Goal: Information Seeking & Learning: Learn about a topic

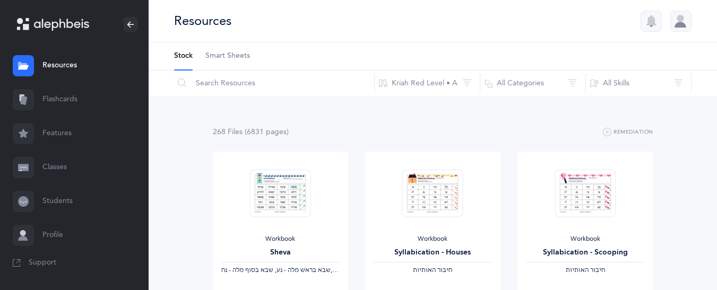
click at [382, 179] on div "Workbook Syllabication - Houses ‫חיבור האותיות‬" at bounding box center [432, 223] width 135 height 142
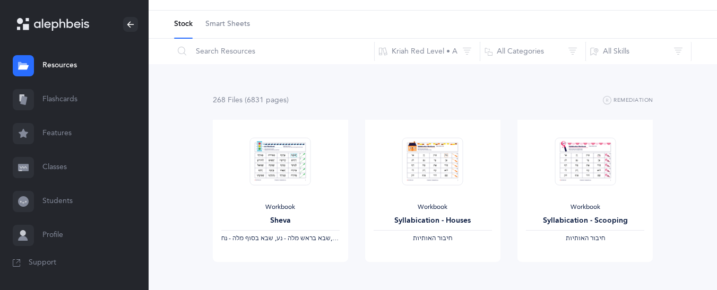
click at [60, 99] on link "Flashcards" at bounding box center [74, 100] width 149 height 34
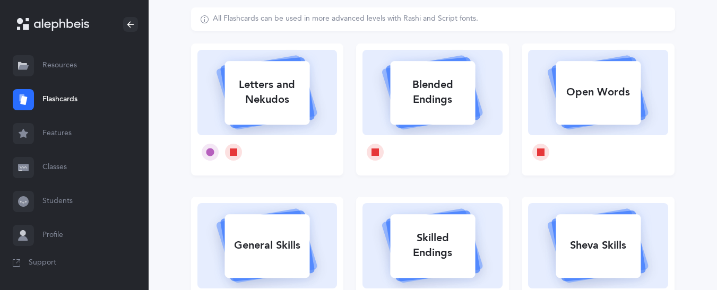
scroll to position [64, 0]
click at [314, 97] on icon at bounding box center [267, 91] width 126 height 89
select select
select select "single"
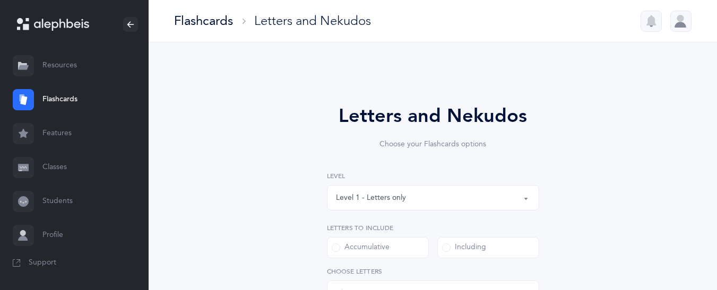
select select "27"
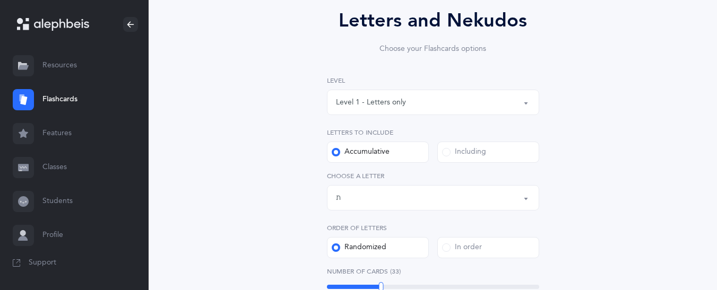
scroll to position [97, 0]
click at [442, 160] on label "Including" at bounding box center [488, 151] width 102 height 21
click at [0, 0] on input "Including" at bounding box center [0, 0] width 0 height 0
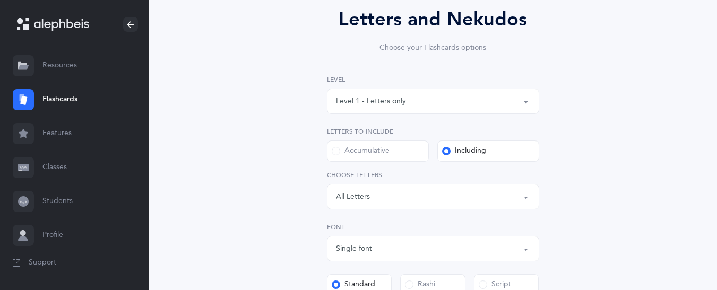
click at [395, 196] on div "Letters: All Letters" at bounding box center [433, 197] width 194 height 18
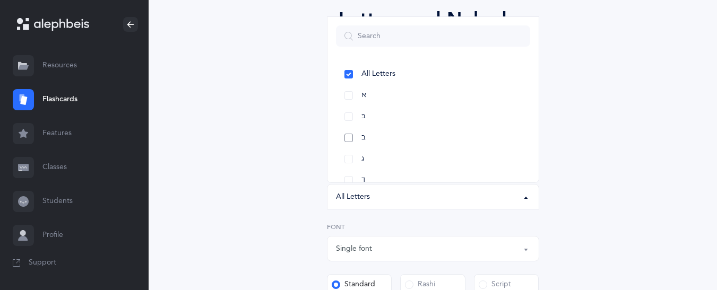
click at [390, 130] on link "ב" at bounding box center [433, 137] width 194 height 21
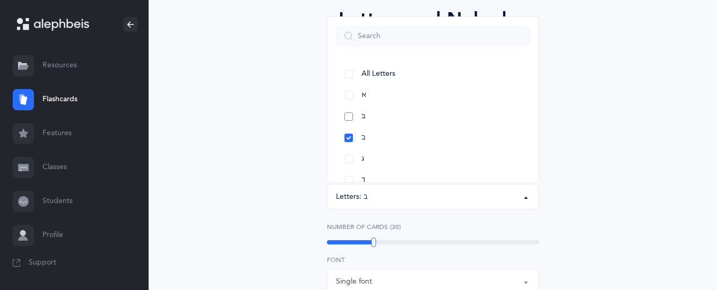
click at [393, 112] on link "בּ" at bounding box center [433, 116] width 194 height 21
click at [386, 90] on link "א" at bounding box center [433, 95] width 194 height 21
select select "1"
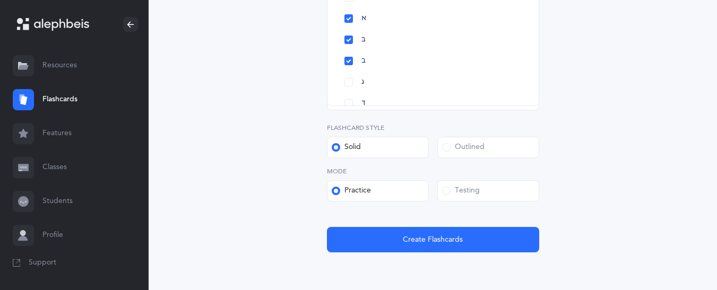
scroll to position [414, 0]
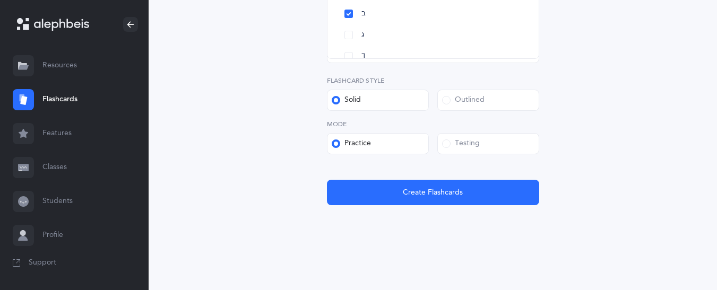
click at [475, 146] on div "Testing" at bounding box center [461, 143] width 38 height 11
click at [0, 0] on input "Testing" at bounding box center [0, 0] width 0 height 0
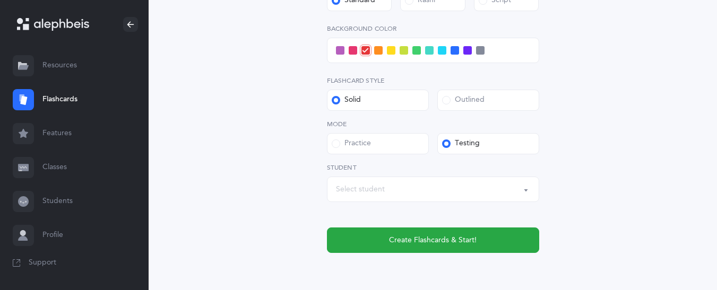
click at [455, 54] on span at bounding box center [454, 50] width 8 height 8
click at [0, 0] on input "checkbox" at bounding box center [0, 0] width 0 height 0
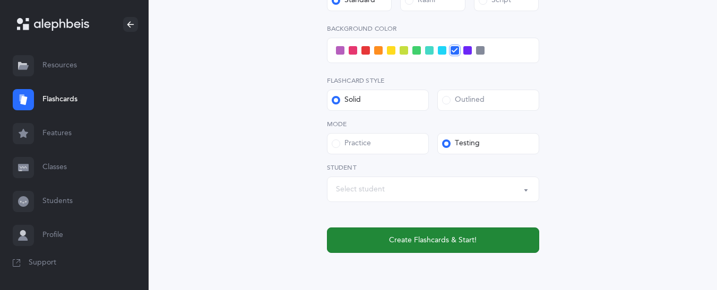
click at [452, 243] on span "Create Flashcards & Start!" at bounding box center [433, 240] width 88 height 11
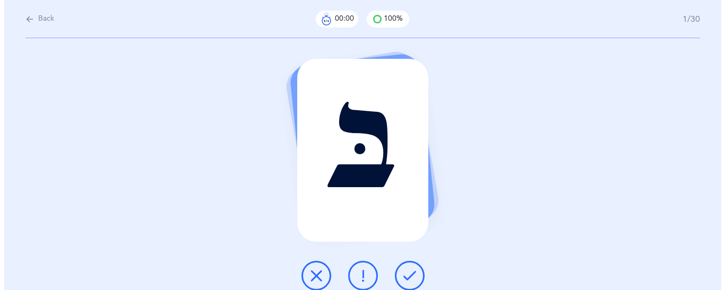
scroll to position [0, 0]
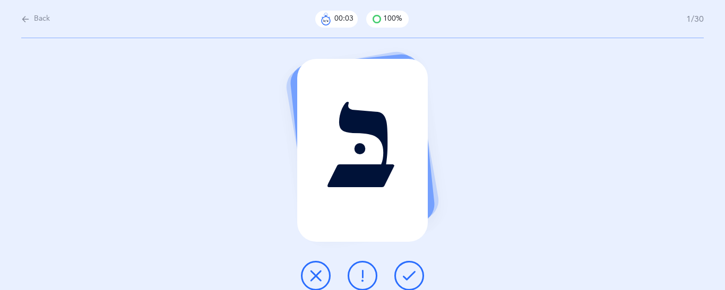
click at [407, 276] on icon at bounding box center [409, 275] width 13 height 13
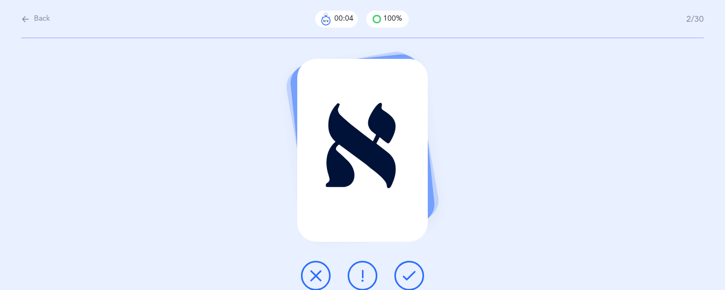
click at [407, 276] on icon at bounding box center [409, 275] width 13 height 13
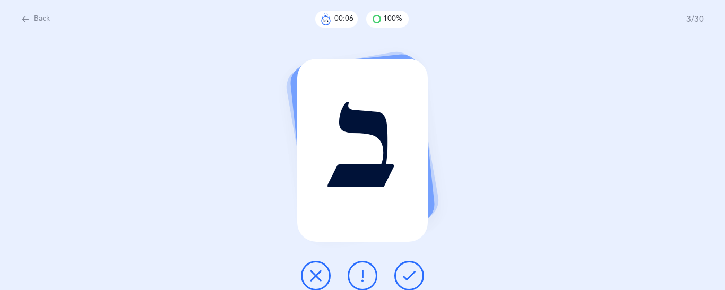
click at [407, 276] on icon at bounding box center [409, 275] width 13 height 13
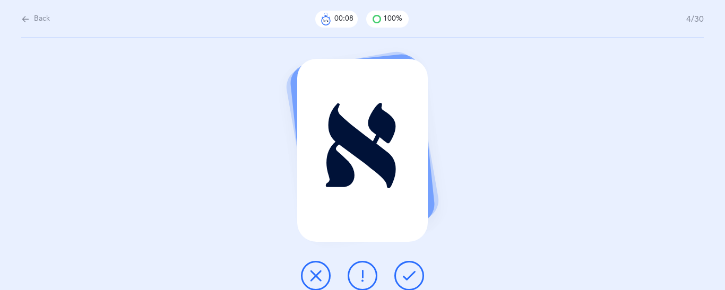
click at [407, 276] on icon at bounding box center [409, 275] width 13 height 13
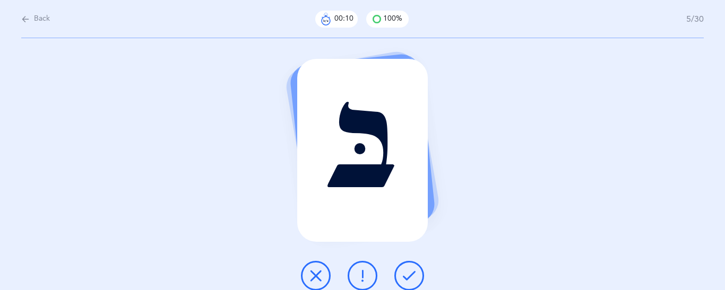
click at [407, 276] on icon at bounding box center [409, 275] width 13 height 13
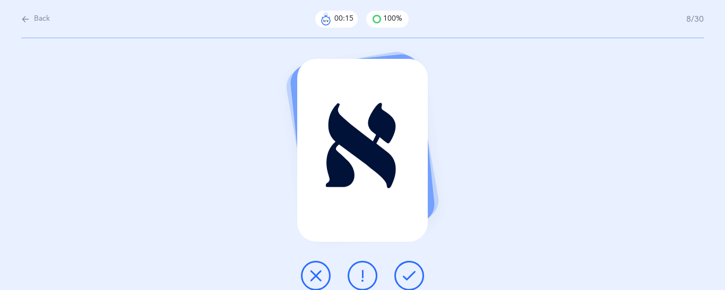
click at [407, 276] on icon at bounding box center [409, 275] width 13 height 13
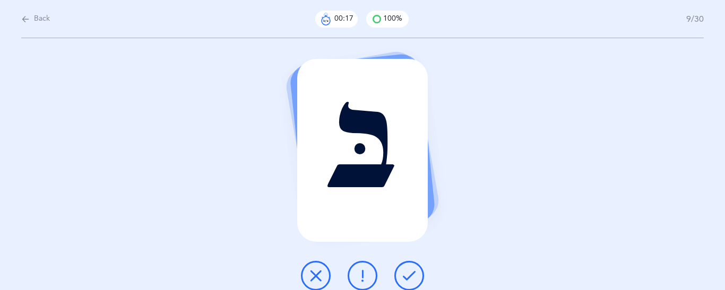
click at [407, 276] on icon at bounding box center [409, 275] width 13 height 13
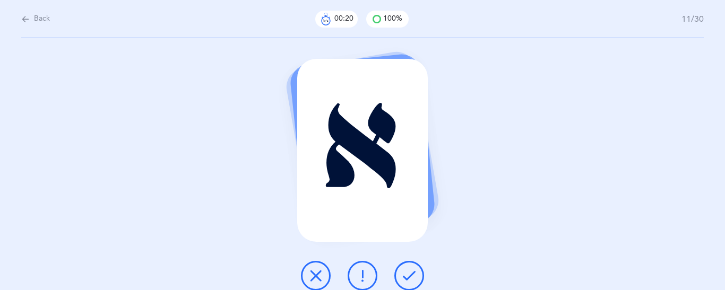
click at [407, 276] on icon at bounding box center [409, 275] width 13 height 13
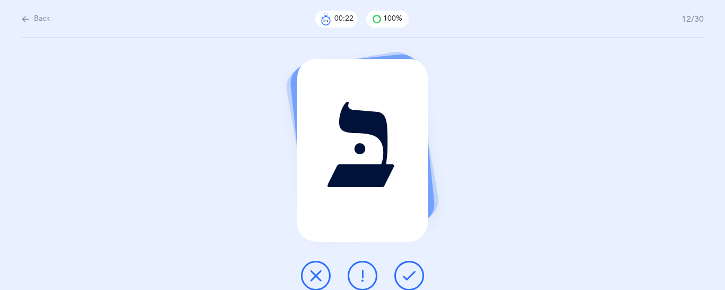
click at [407, 276] on icon at bounding box center [409, 275] width 13 height 13
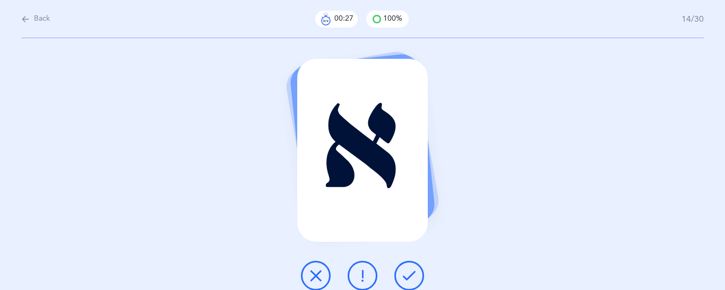
click at [407, 276] on icon at bounding box center [409, 275] width 13 height 13
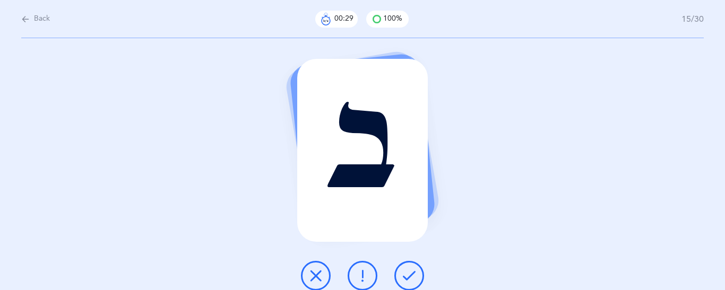
click at [407, 276] on icon at bounding box center [409, 275] width 13 height 13
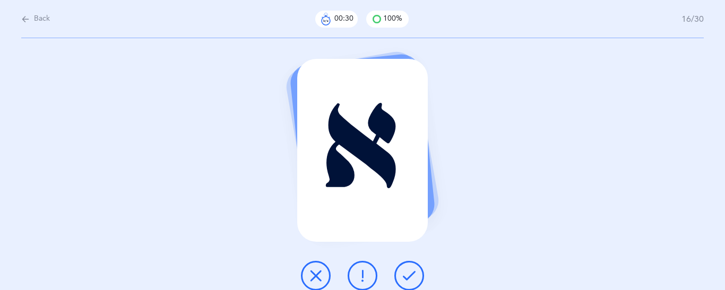
click at [407, 276] on icon at bounding box center [409, 275] width 13 height 13
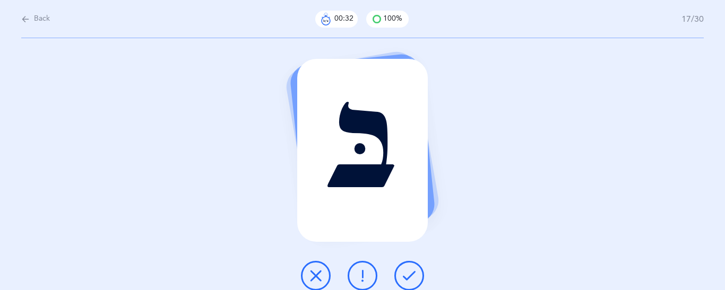
click at [407, 276] on icon at bounding box center [409, 275] width 13 height 13
click at [402, 270] on button at bounding box center [409, 276] width 30 height 30
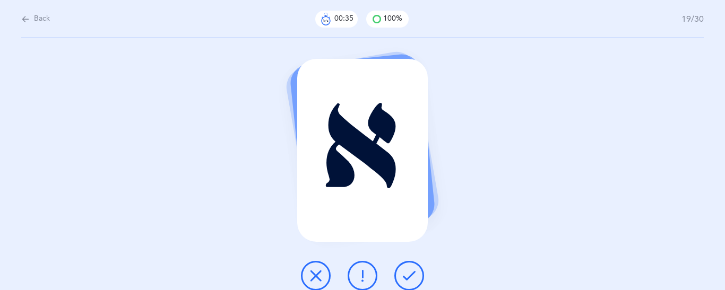
click at [402, 270] on button at bounding box center [409, 276] width 30 height 30
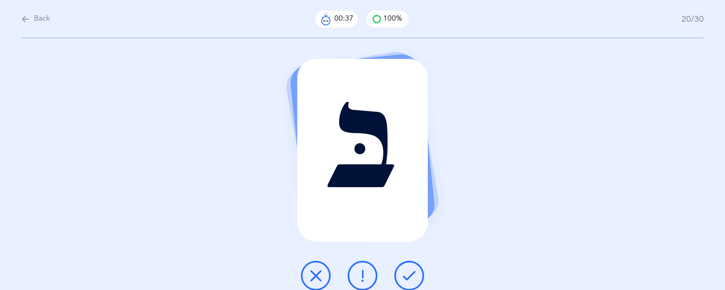
click at [402, 270] on button at bounding box center [409, 276] width 30 height 30
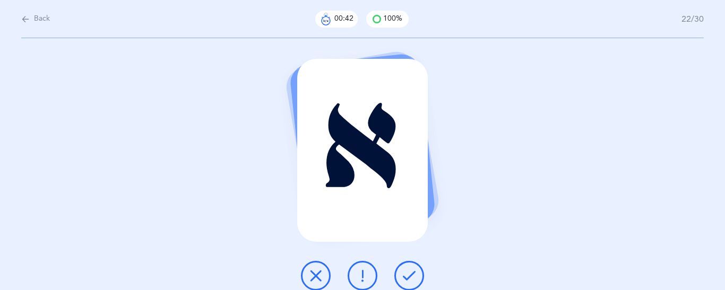
click at [402, 270] on button at bounding box center [409, 276] width 30 height 30
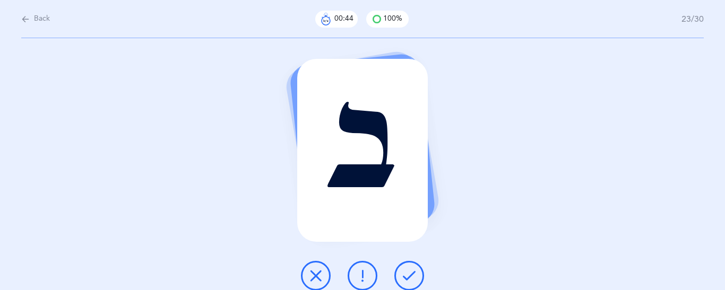
click at [402, 270] on button at bounding box center [409, 276] width 30 height 30
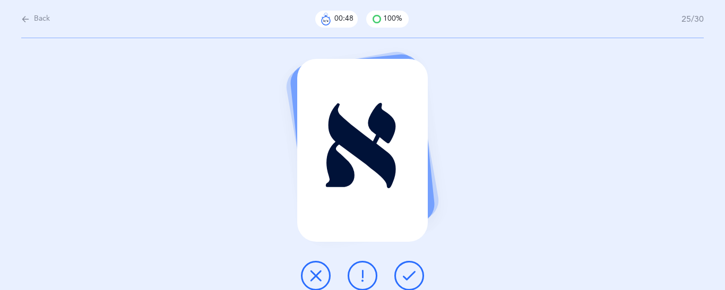
click at [402, 270] on button at bounding box center [409, 276] width 30 height 30
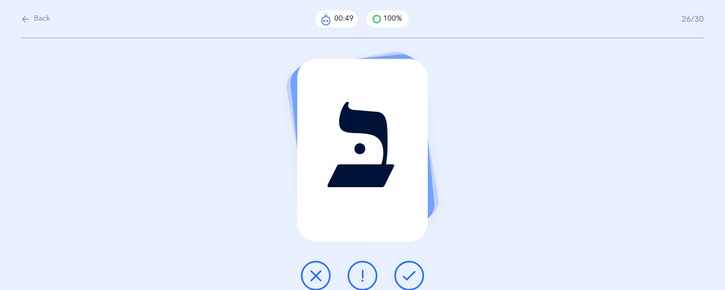
click at [402, 270] on button at bounding box center [409, 276] width 30 height 30
click at [399, 263] on div at bounding box center [362, 276] width 140 height 30
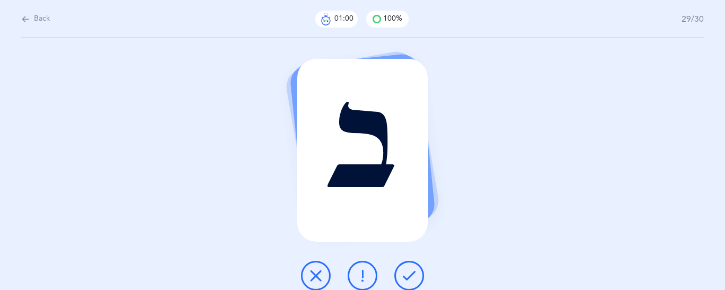
click at [405, 269] on icon at bounding box center [409, 275] width 13 height 13
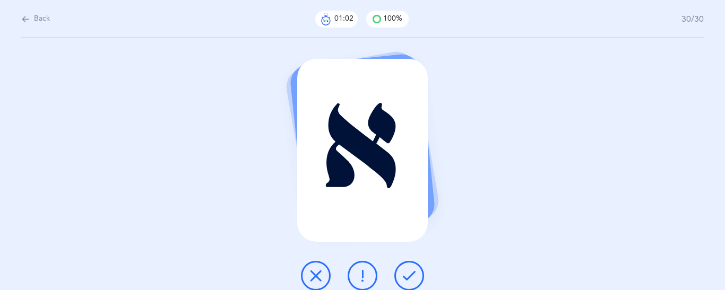
click at [405, 269] on icon at bounding box center [409, 275] width 13 height 13
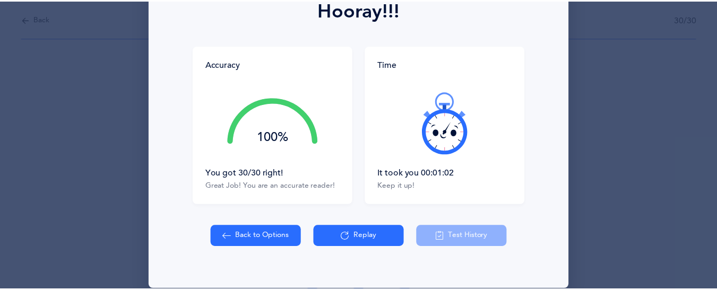
scroll to position [177, 0]
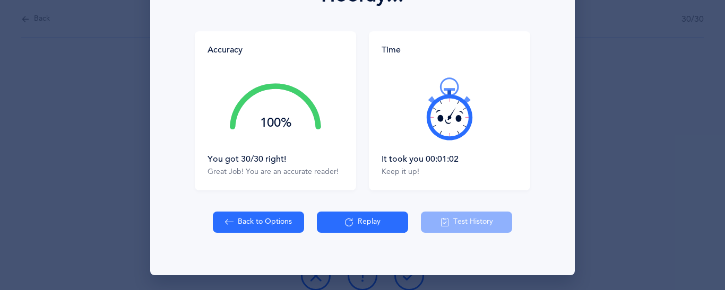
click at [268, 220] on button "Back to Options" at bounding box center [258, 222] width 91 height 21
select select "1"
select select "single"
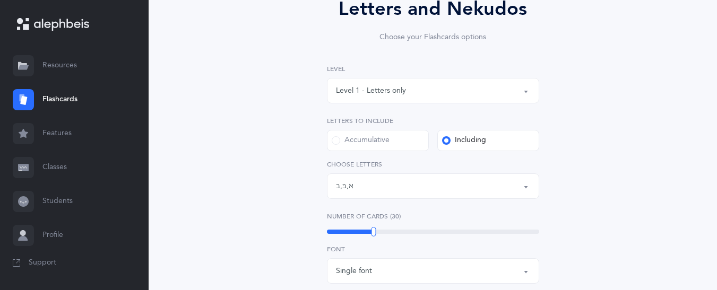
scroll to position [108, 0]
click at [389, 181] on div "Letters: א , בּ , ב" at bounding box center [433, 186] width 194 height 18
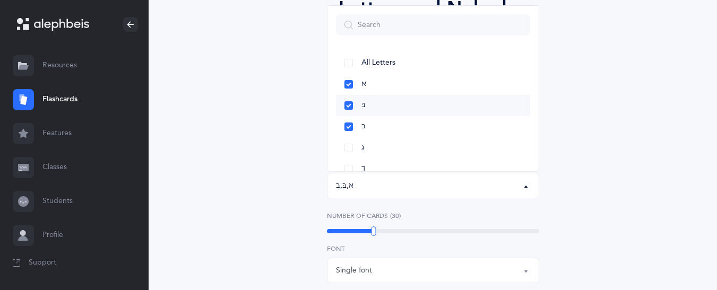
click at [362, 109] on span "בּ" at bounding box center [363, 106] width 4 height 10
click at [370, 128] on link "ב" at bounding box center [433, 126] width 194 height 21
click at [360, 84] on link "א" at bounding box center [433, 84] width 194 height 21
click at [356, 145] on link "ג" at bounding box center [433, 147] width 194 height 21
select select "3"
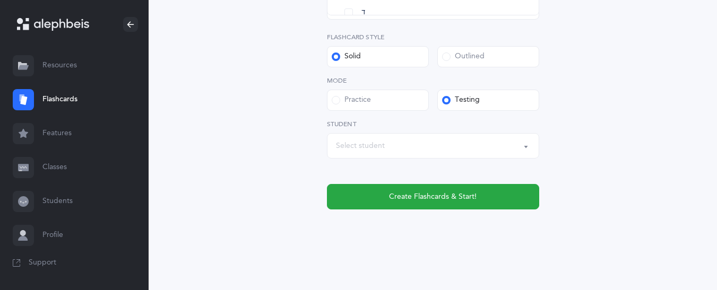
scroll to position [459, 0]
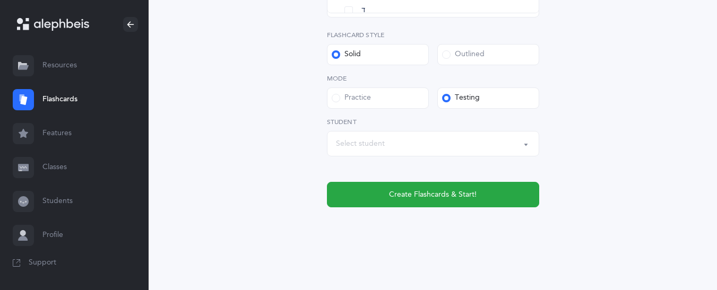
click at [372, 88] on label "Practice" at bounding box center [378, 98] width 102 height 21
click at [0, 0] on input "Practice" at bounding box center [0, 0] width 0 height 0
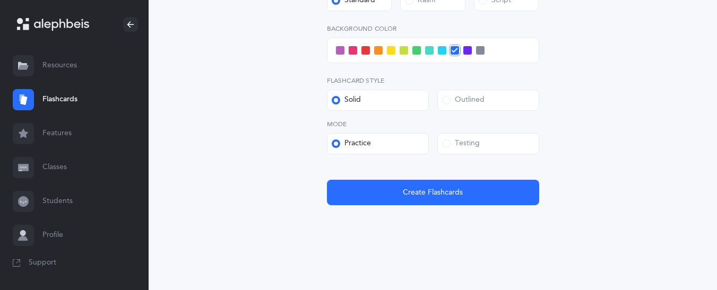
scroll to position [414, 0]
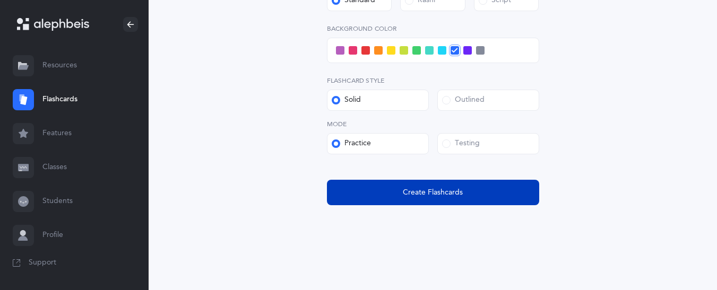
click at [418, 191] on span "Create Flashcards" at bounding box center [433, 192] width 60 height 11
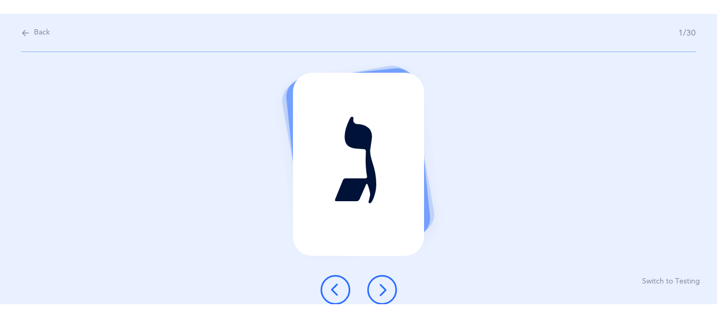
scroll to position [0, 0]
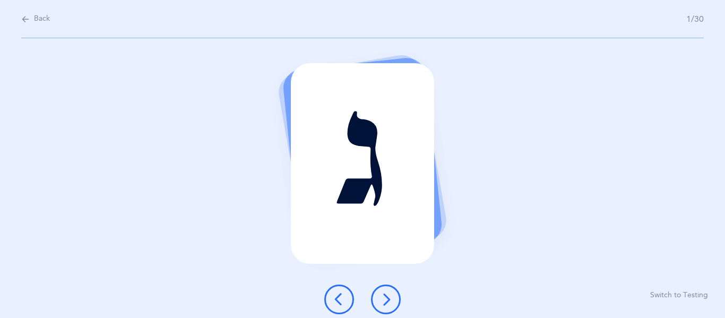
click at [29, 19] on icon at bounding box center [25, 19] width 8 height 12
select select "3"
select select "single"
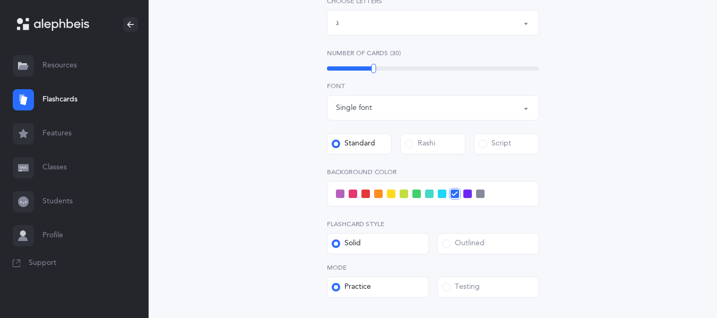
scroll to position [270, 0]
click at [425, 24] on div "Letters: ג" at bounding box center [433, 23] width 194 height 18
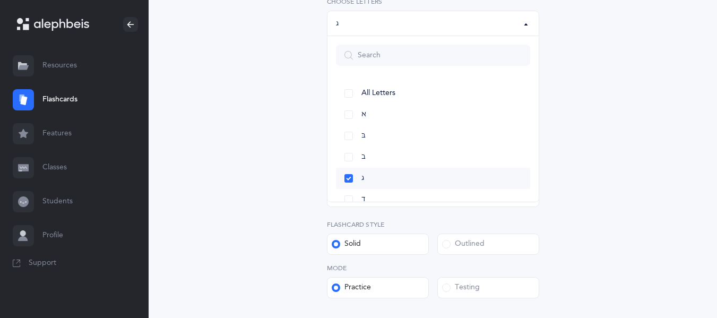
click at [365, 172] on link "ג" at bounding box center [433, 178] width 194 height 21
click at [365, 172] on link "ה" at bounding box center [433, 167] width 194 height 21
select select "5"
click at [365, 172] on span "ח" at bounding box center [363, 173] width 5 height 10
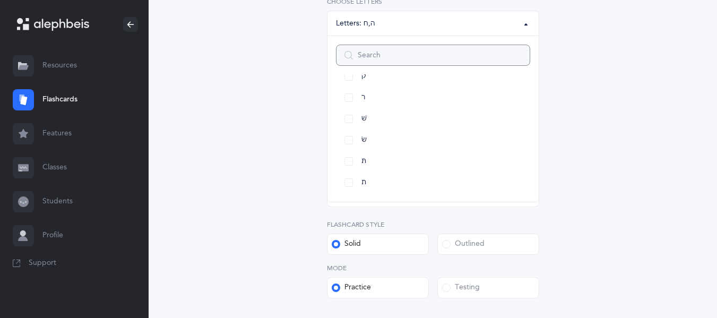
scroll to position [386, 0]
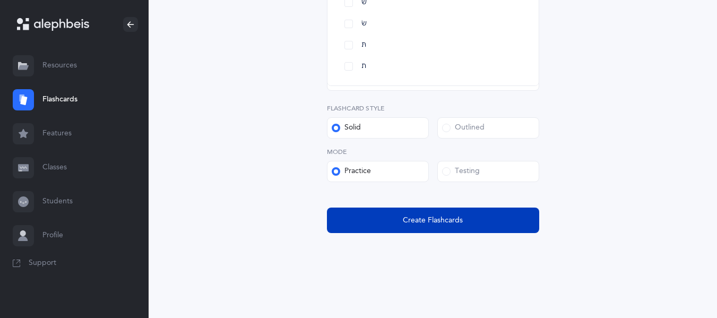
click at [427, 231] on button "Create Flashcards" at bounding box center [433, 219] width 212 height 25
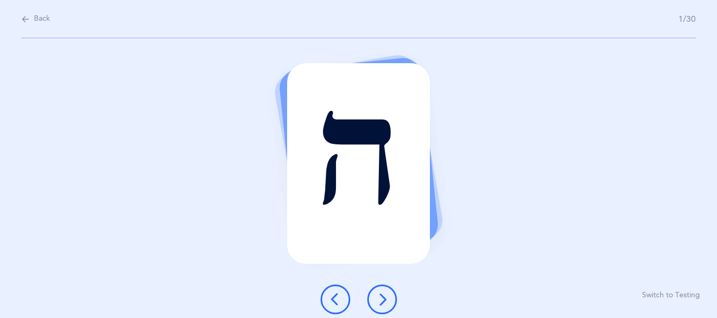
scroll to position [0, 0]
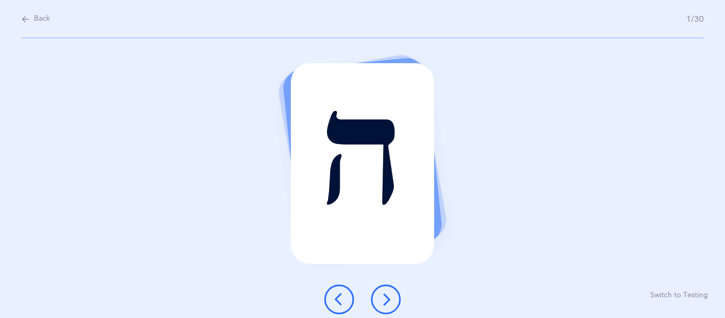
click at [387, 290] on icon at bounding box center [385, 299] width 13 height 13
click at [39, 16] on span "Back" at bounding box center [42, 19] width 16 height 11
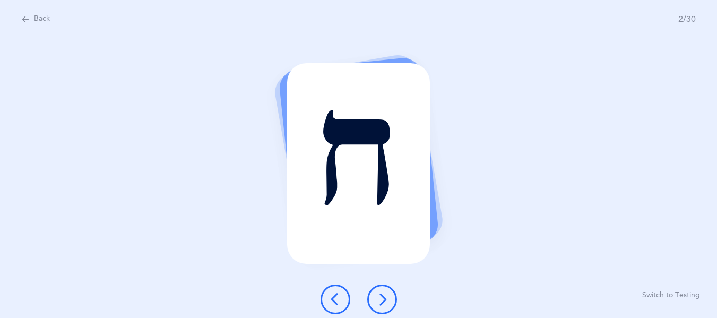
select select "5"
select select "single"
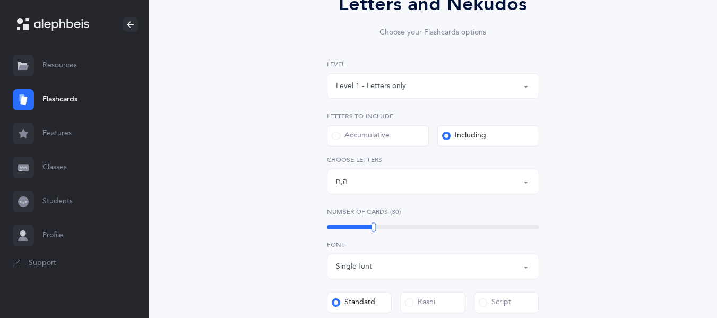
scroll to position [113, 0]
click at [365, 179] on div "Letters: ה , ח" at bounding box center [433, 180] width 194 height 18
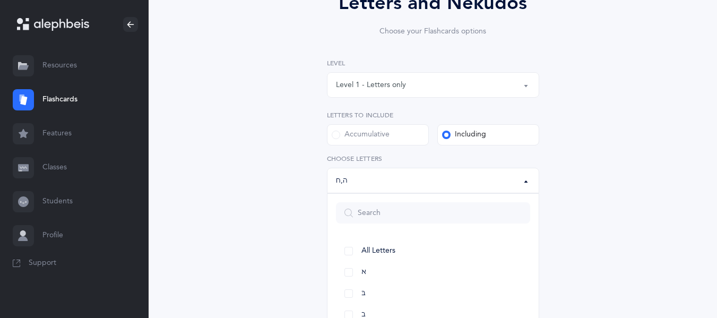
click at [373, 137] on div "Accumulative" at bounding box center [361, 134] width 58 height 11
click at [0, 0] on input "Accumulative" at bounding box center [0, 0] width 0 height 0
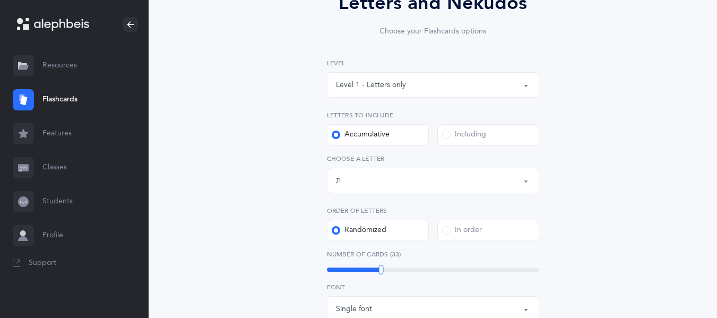
click at [365, 178] on div "Letters up until: ת" at bounding box center [433, 180] width 194 height 18
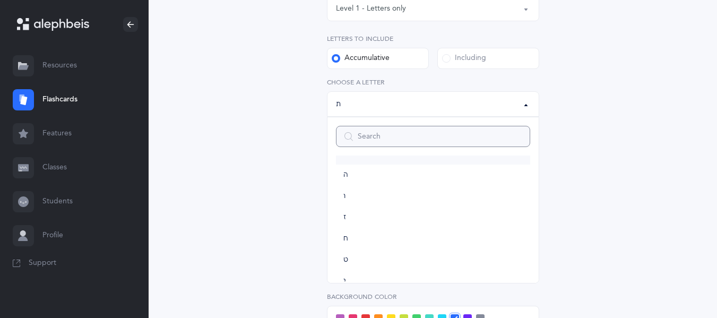
scroll to position [106, 0]
click at [368, 232] on link "ח" at bounding box center [433, 238] width 194 height 21
select select "8"
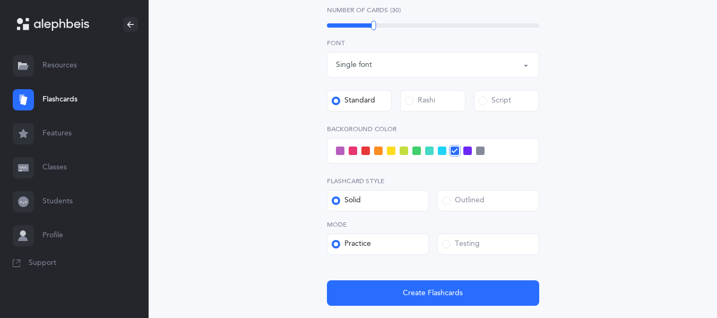
scroll to position [358, 0]
click at [487, 247] on label "Testing" at bounding box center [488, 243] width 102 height 21
click at [0, 0] on input "Testing" at bounding box center [0, 0] width 0 height 0
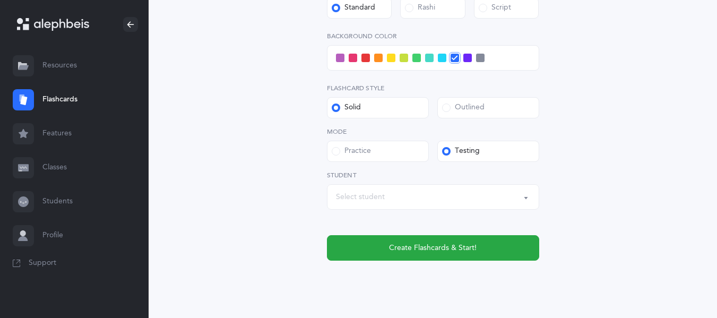
scroll to position [451, 0]
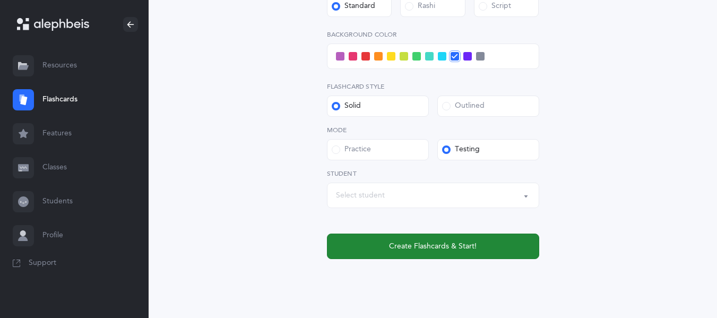
click at [374, 243] on button "Create Flashcards & Start!" at bounding box center [433, 245] width 212 height 25
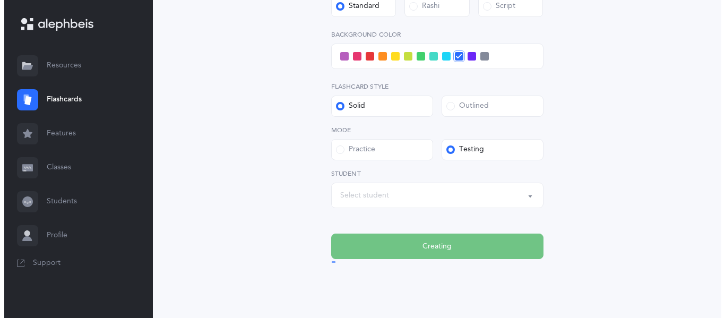
scroll to position [0, 0]
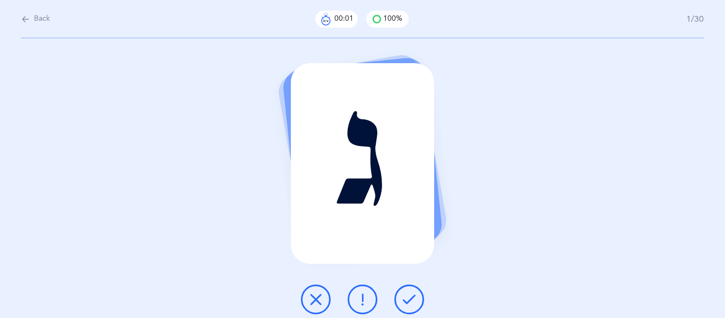
click at [410, 290] on icon at bounding box center [409, 299] width 13 height 13
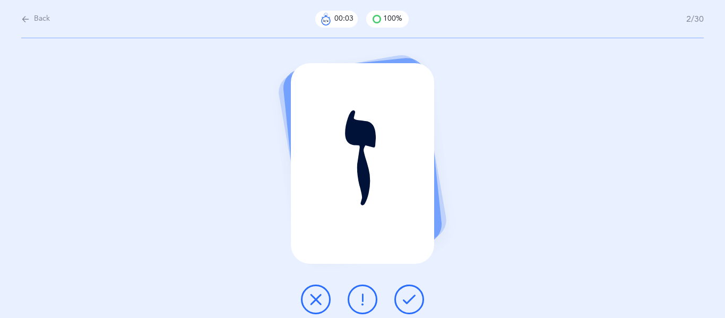
click at [410, 290] on icon at bounding box center [409, 299] width 13 height 13
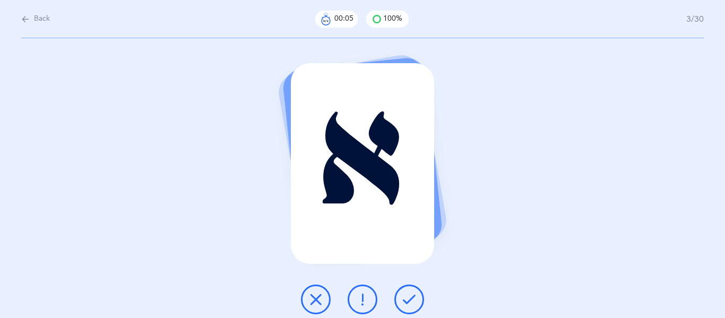
click at [410, 290] on icon at bounding box center [409, 299] width 13 height 13
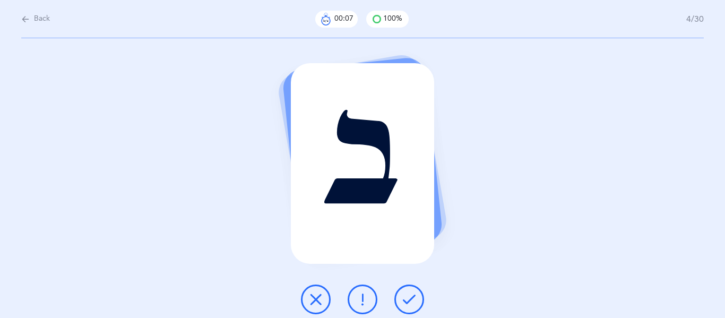
click at [410, 290] on icon at bounding box center [409, 299] width 13 height 13
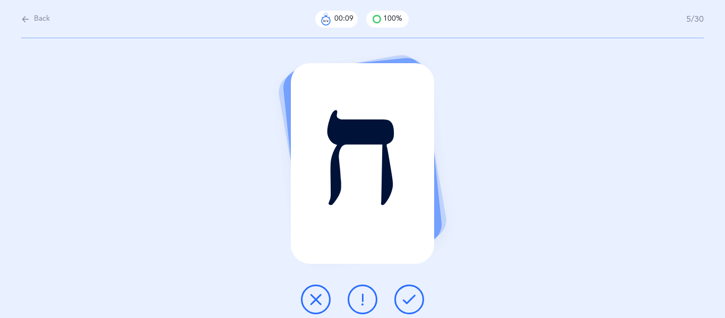
click at [410, 290] on icon at bounding box center [409, 299] width 13 height 13
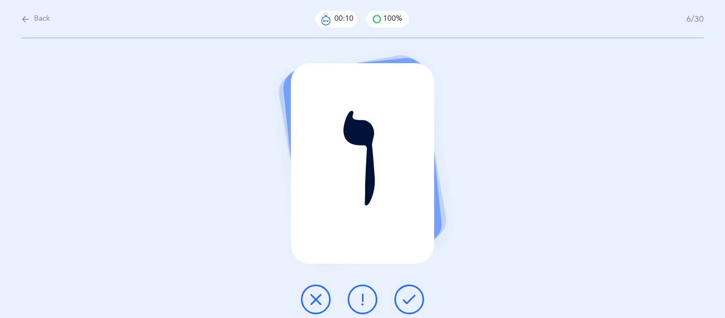
click at [411, 290] on icon at bounding box center [409, 299] width 13 height 13
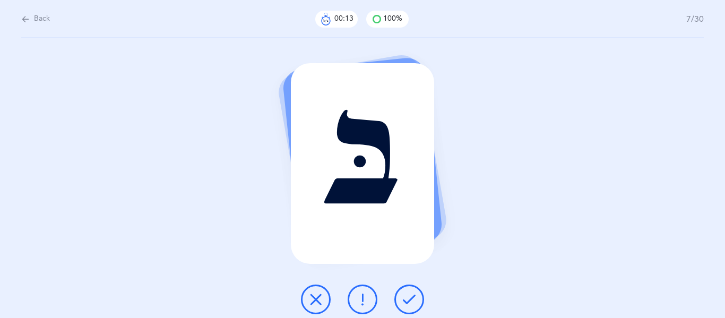
click at [411, 290] on icon at bounding box center [409, 299] width 13 height 13
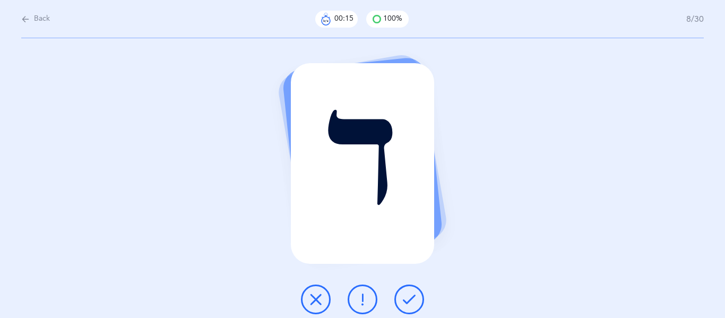
click at [411, 290] on icon at bounding box center [409, 299] width 13 height 13
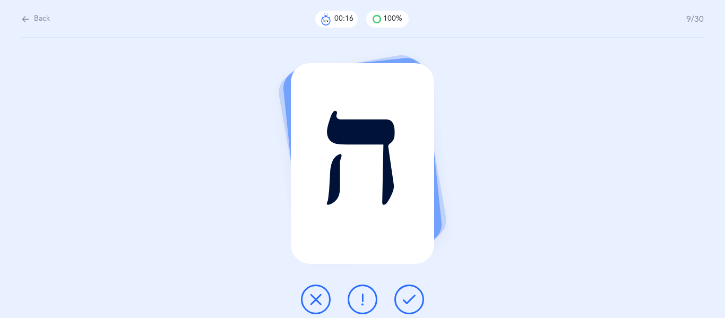
click at [411, 290] on icon at bounding box center [409, 299] width 13 height 13
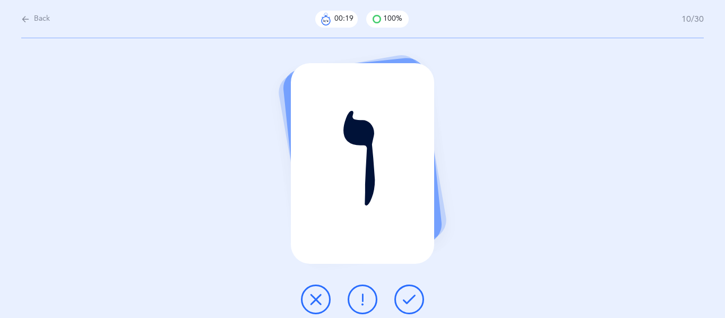
click at [411, 290] on icon at bounding box center [409, 299] width 13 height 13
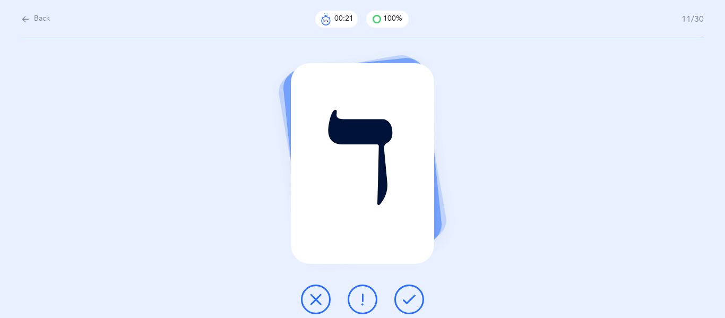
click at [411, 290] on icon at bounding box center [409, 299] width 13 height 13
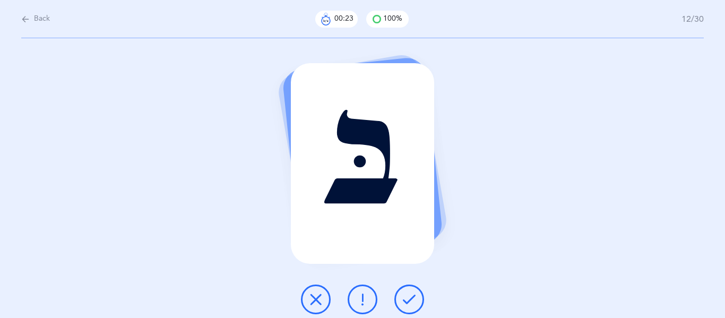
click at [411, 290] on icon at bounding box center [409, 299] width 13 height 13
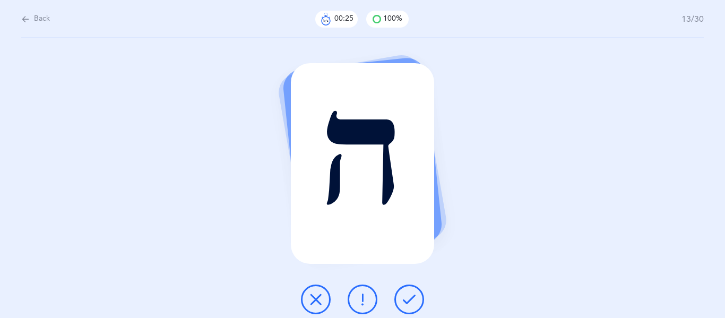
click at [411, 290] on icon at bounding box center [409, 299] width 13 height 13
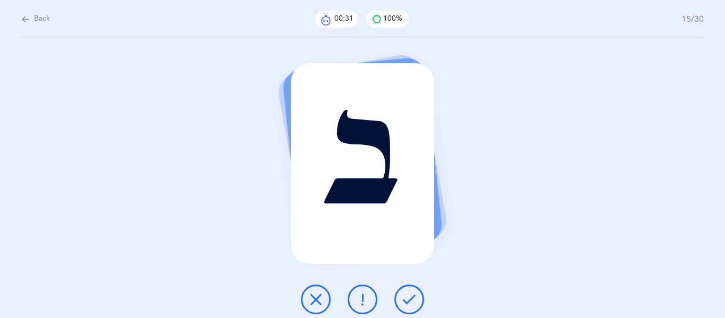
click at [411, 290] on icon at bounding box center [409, 299] width 13 height 13
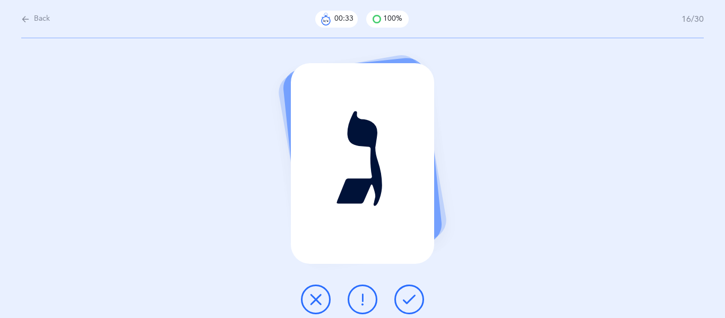
click at [411, 290] on icon at bounding box center [409, 299] width 13 height 13
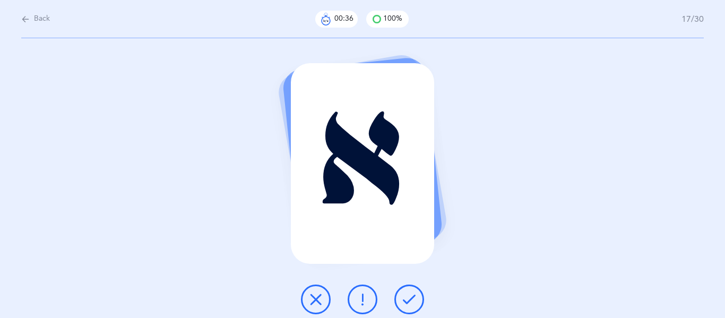
click at [411, 290] on icon at bounding box center [409, 299] width 13 height 13
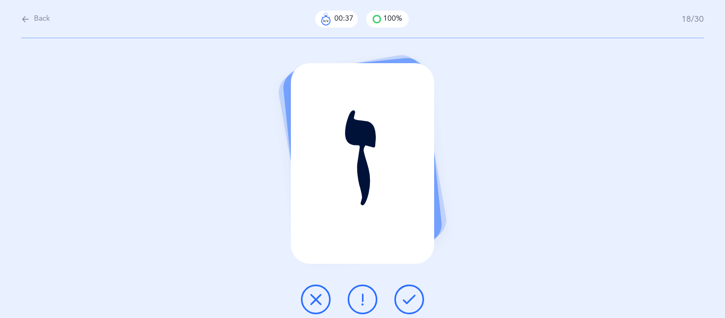
click at [411, 290] on icon at bounding box center [409, 299] width 13 height 13
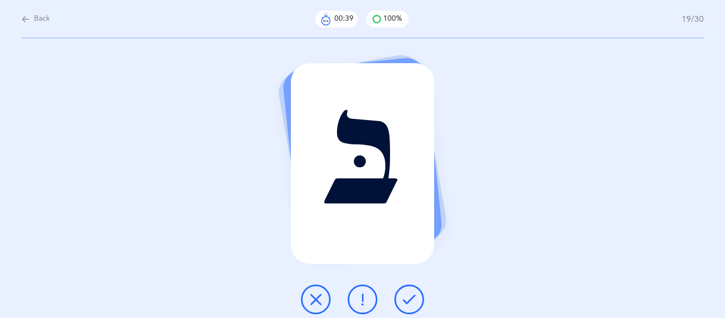
click at [411, 290] on icon at bounding box center [409, 299] width 13 height 13
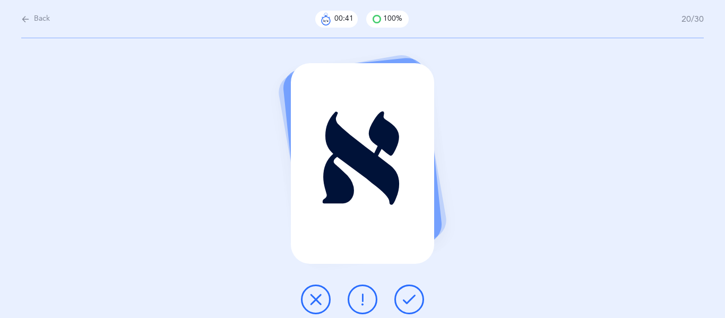
click at [411, 290] on icon at bounding box center [409, 299] width 13 height 13
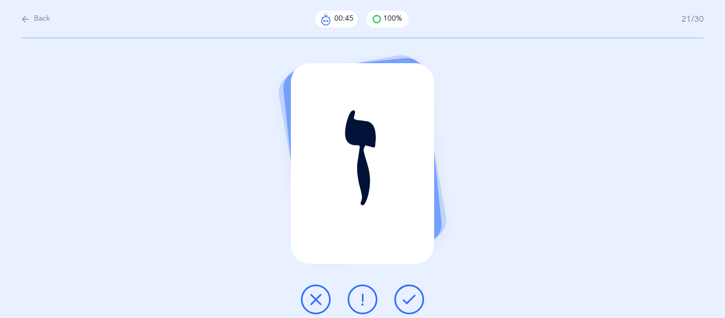
click at [411, 290] on icon at bounding box center [409, 299] width 13 height 13
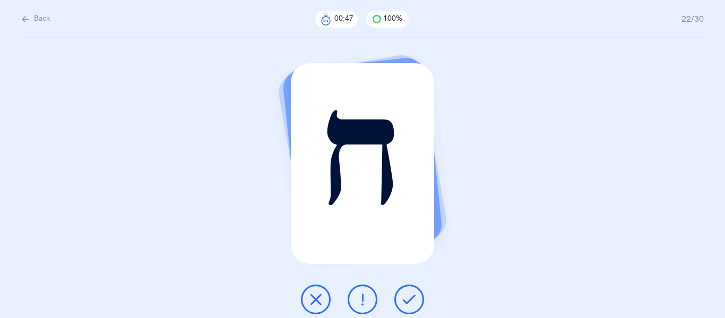
click at [411, 290] on icon at bounding box center [409, 299] width 13 height 13
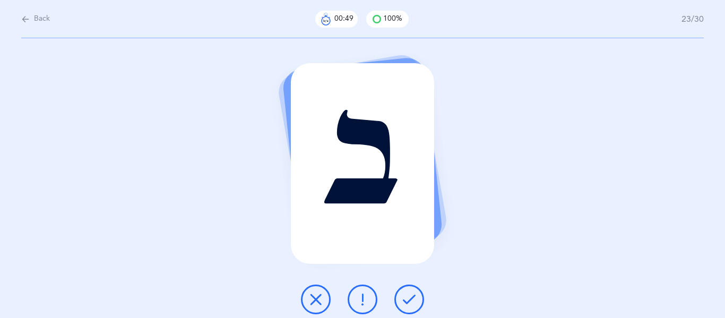
click at [411, 290] on icon at bounding box center [409, 299] width 13 height 13
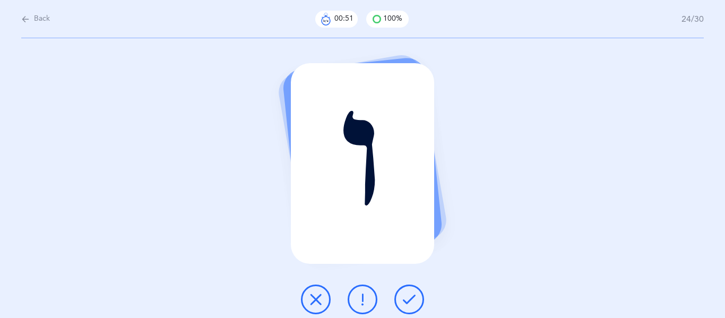
click at [411, 290] on icon at bounding box center [409, 299] width 13 height 13
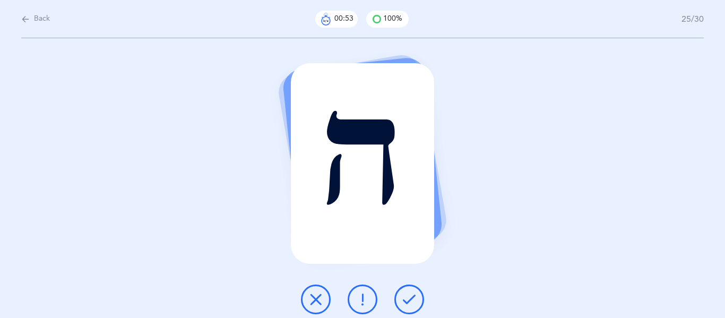
click at [410, 290] on icon at bounding box center [409, 299] width 13 height 13
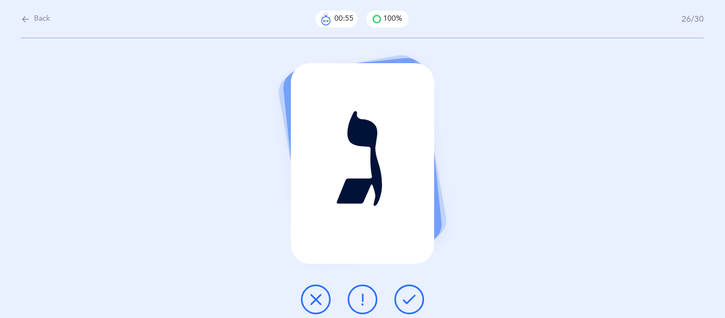
click at [413, 290] on icon at bounding box center [409, 299] width 13 height 13
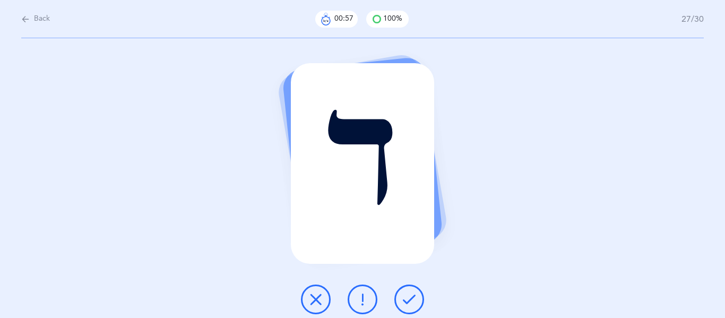
click at [413, 290] on icon at bounding box center [409, 299] width 13 height 13
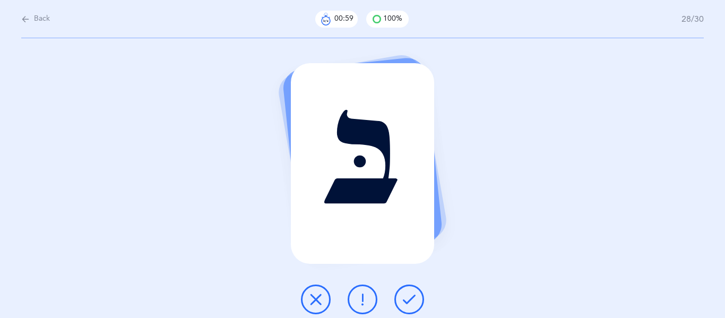
click at [416, 290] on button at bounding box center [409, 299] width 30 height 30
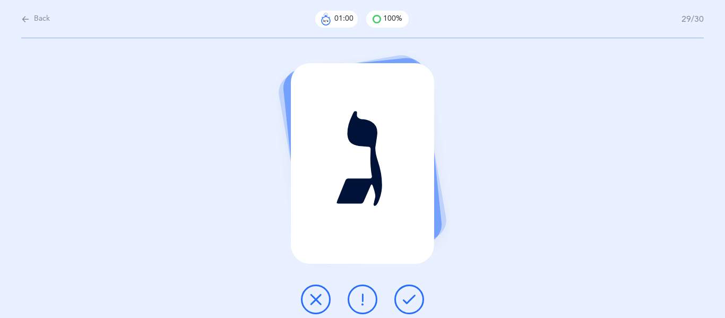
click at [416, 290] on button at bounding box center [409, 299] width 30 height 30
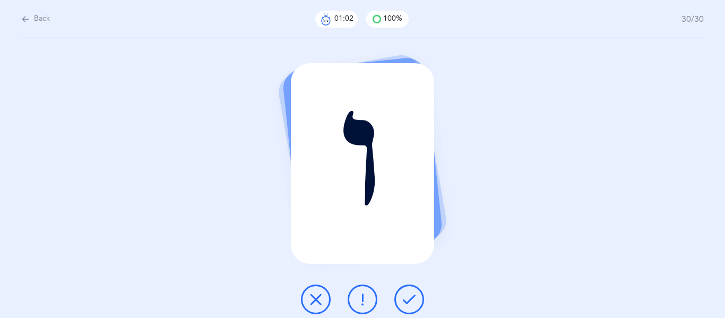
click at [415, 290] on button at bounding box center [409, 299] width 30 height 30
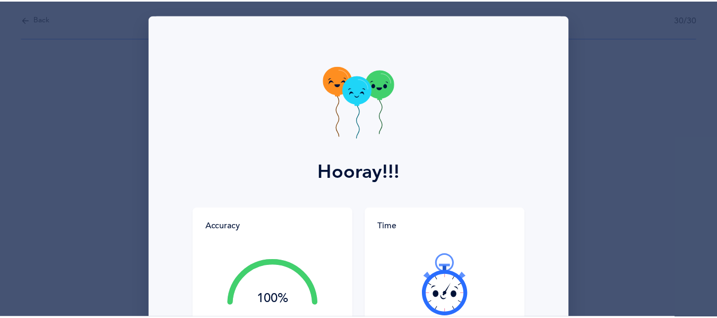
scroll to position [149, 0]
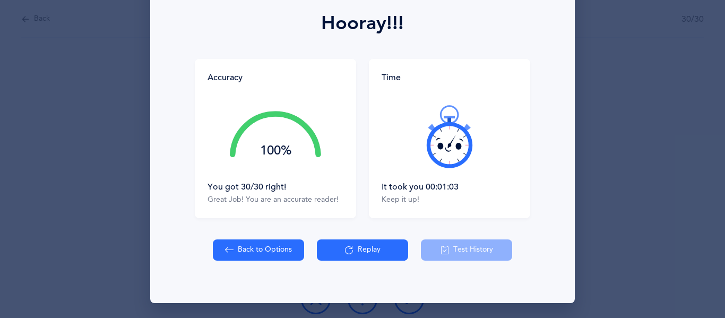
click at [277, 250] on button "Back to Options" at bounding box center [258, 249] width 91 height 21
select select "8"
select select "single"
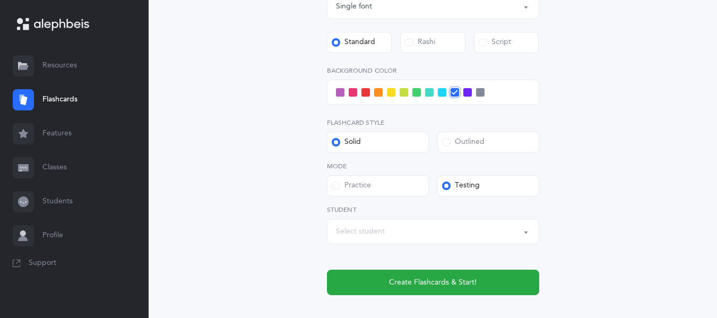
scroll to position [477, 0]
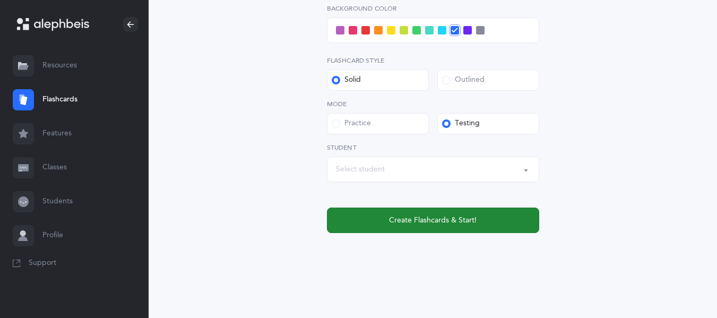
click at [408, 220] on span "Create Flashcards & Start!" at bounding box center [433, 220] width 88 height 11
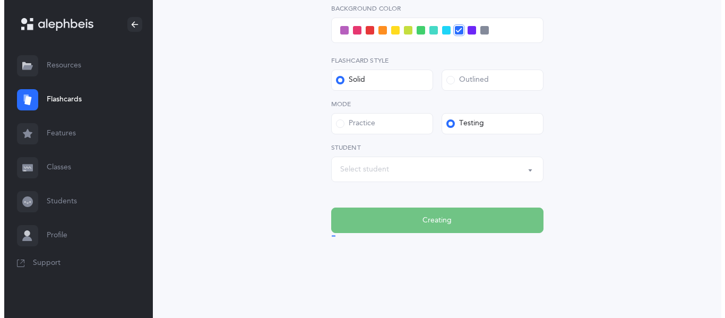
scroll to position [0, 0]
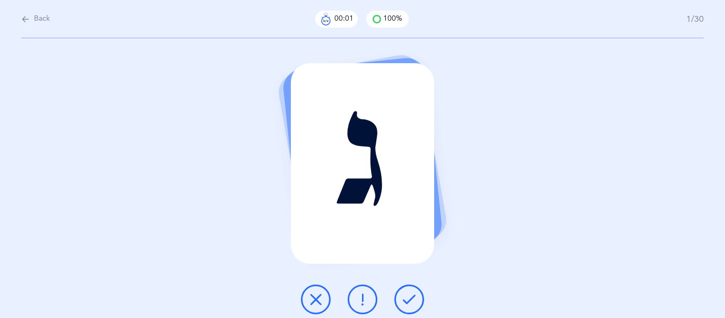
click at [409, 290] on icon at bounding box center [409, 299] width 13 height 13
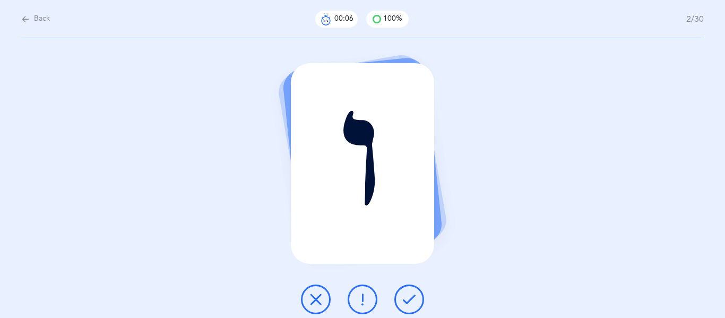
click at [409, 290] on icon at bounding box center [409, 299] width 13 height 13
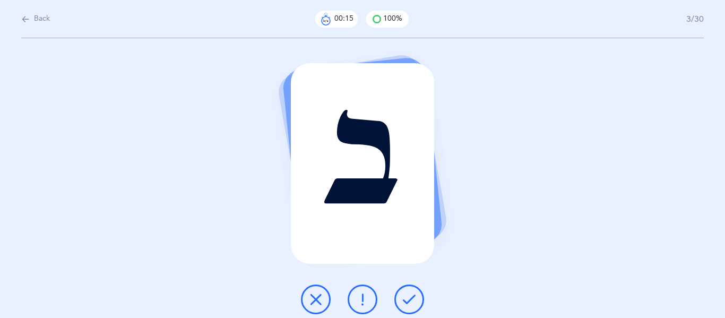
click at [409, 290] on icon at bounding box center [409, 299] width 13 height 13
click at [408, 290] on icon at bounding box center [409, 299] width 13 height 13
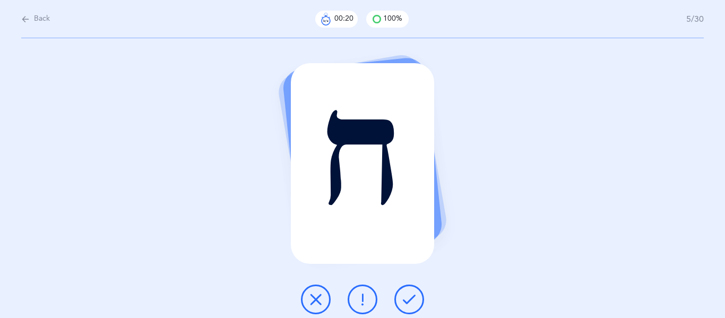
click at [408, 290] on icon at bounding box center [409, 299] width 13 height 13
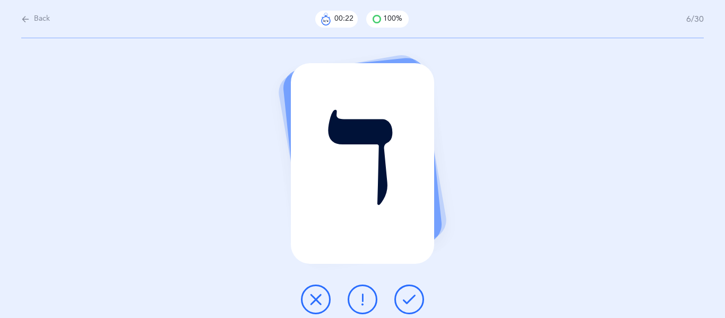
click at [406, 290] on button at bounding box center [409, 299] width 30 height 30
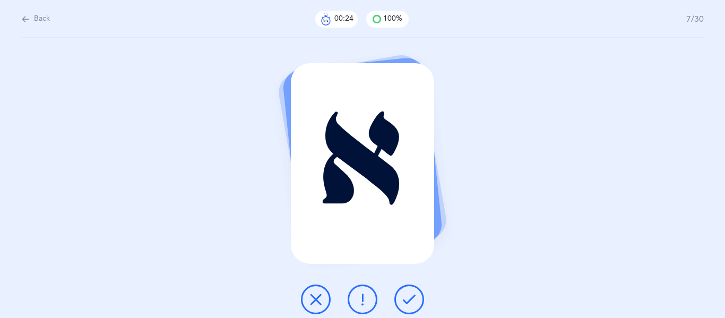
click at [406, 290] on icon at bounding box center [409, 299] width 13 height 13
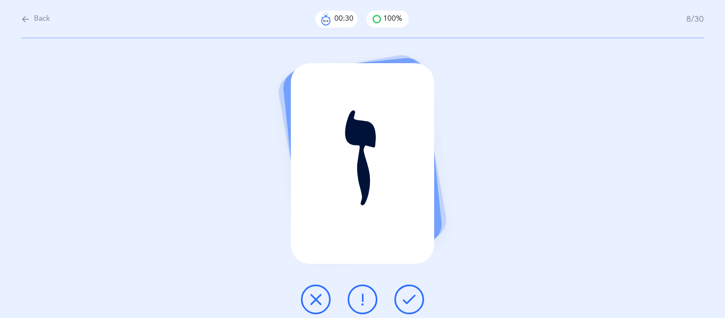
click at [407, 290] on icon at bounding box center [409, 299] width 13 height 13
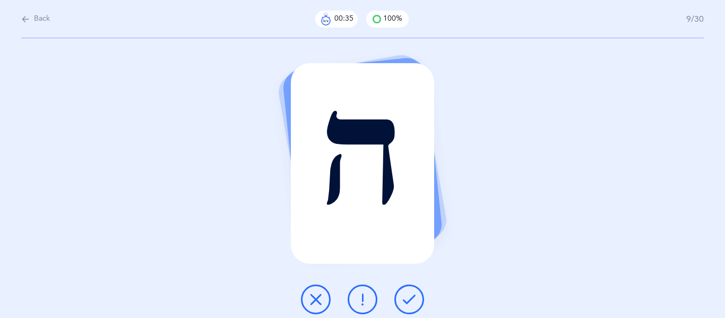
click at [408, 290] on icon at bounding box center [409, 299] width 13 height 13
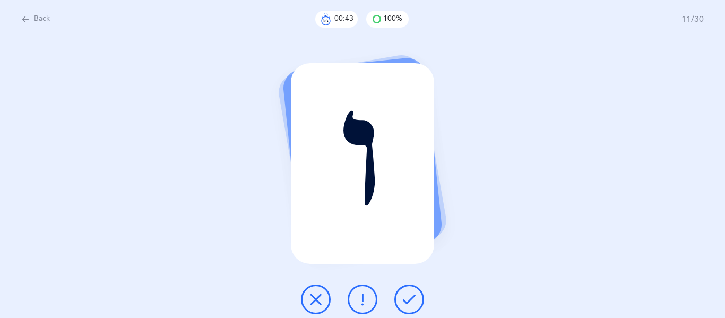
click at [408, 290] on icon at bounding box center [409, 299] width 13 height 13
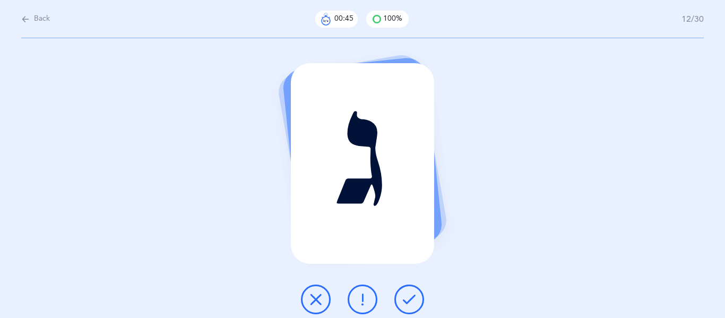
click at [409, 290] on icon at bounding box center [409, 299] width 13 height 13
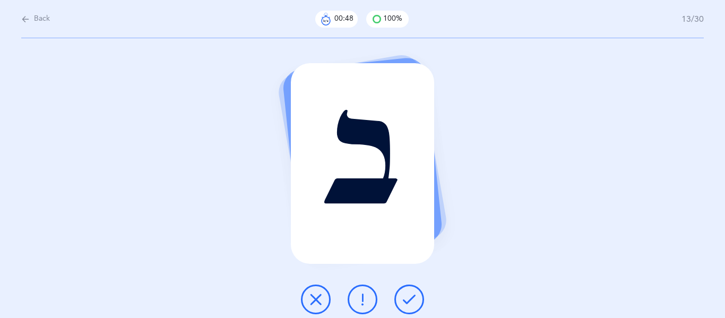
click at [409, 290] on icon at bounding box center [409, 299] width 13 height 13
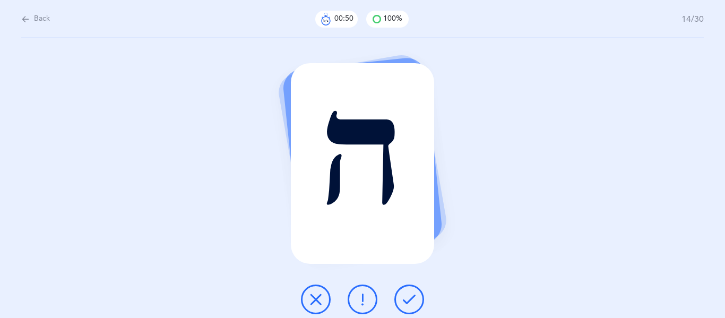
click at [406, 290] on button at bounding box center [409, 299] width 30 height 30
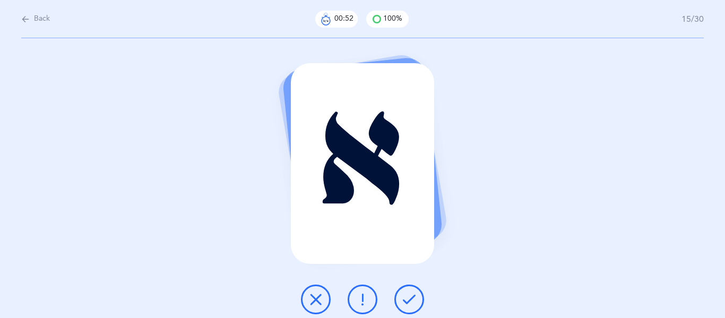
click at [406, 290] on button at bounding box center [409, 299] width 30 height 30
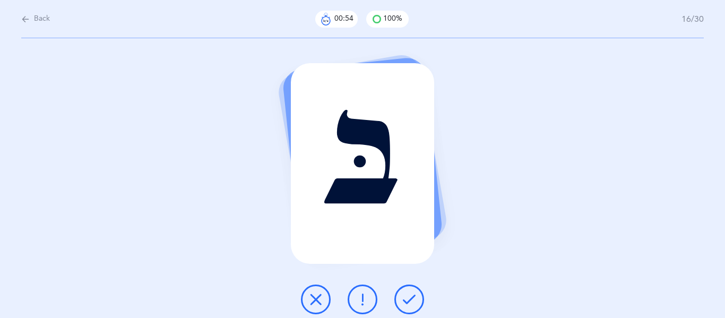
click at [406, 290] on button at bounding box center [409, 299] width 30 height 30
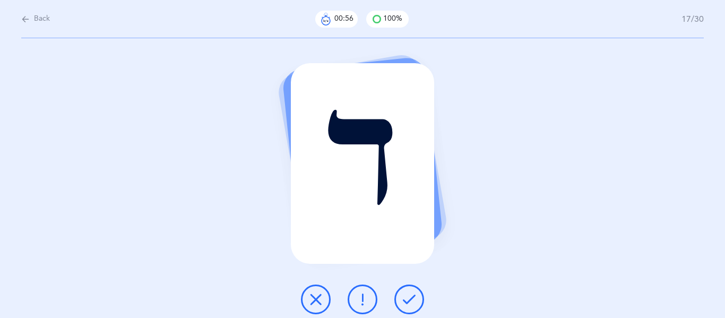
click at [406, 290] on button at bounding box center [409, 299] width 30 height 30
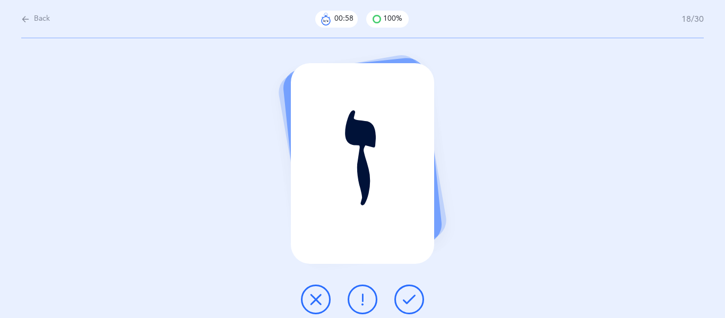
click at [406, 290] on button at bounding box center [409, 299] width 30 height 30
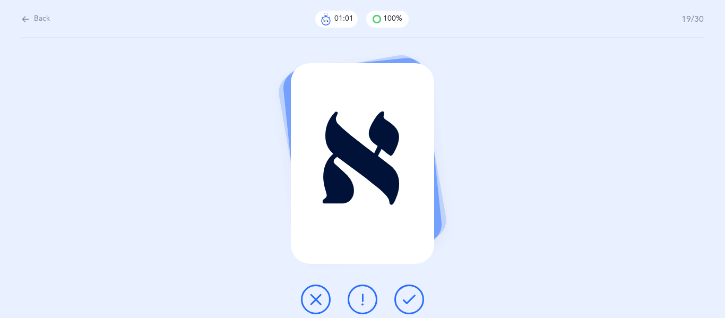
click at [406, 290] on div "א" at bounding box center [362, 178] width 725 height 280
click at [409, 278] on div "א" at bounding box center [362, 178] width 725 height 280
click at [409, 290] on button at bounding box center [409, 299] width 30 height 30
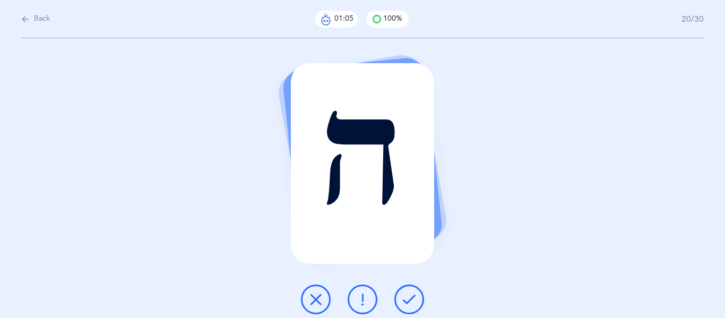
click at [409, 290] on button at bounding box center [409, 299] width 30 height 30
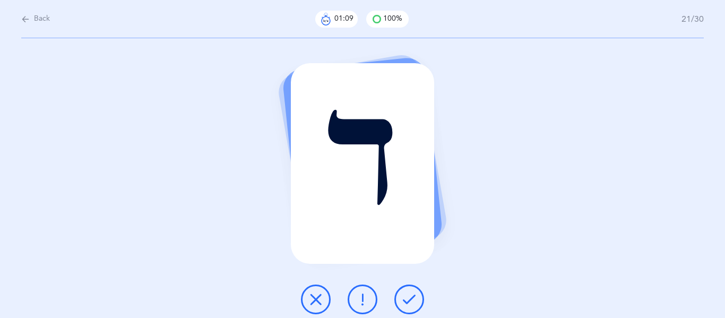
click at [410, 290] on button at bounding box center [409, 299] width 30 height 30
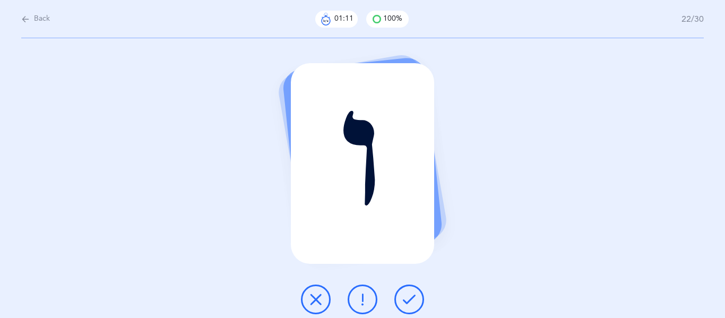
click at [410, 290] on button at bounding box center [409, 299] width 30 height 30
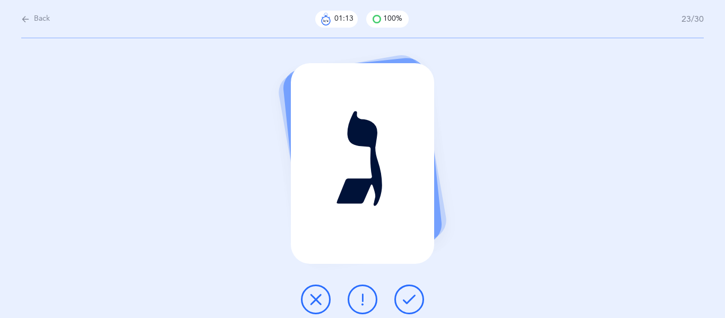
click at [410, 290] on button at bounding box center [409, 299] width 30 height 30
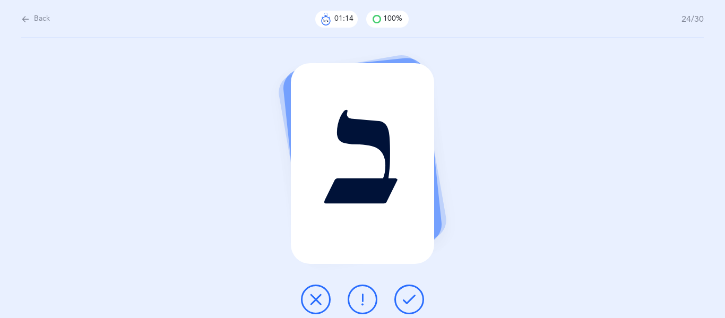
click at [410, 290] on button at bounding box center [409, 299] width 30 height 30
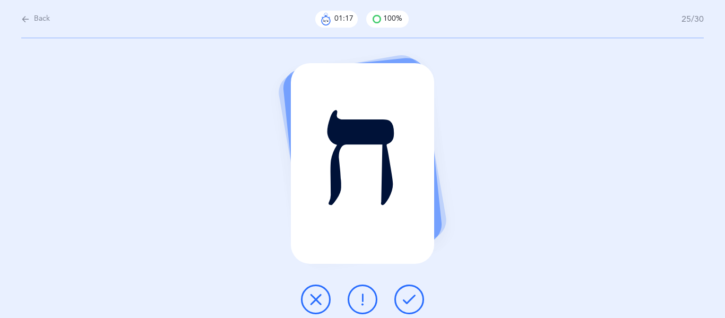
drag, startPoint x: 410, startPoint y: 291, endPoint x: 409, endPoint y: 299, distance: 7.4
click at [409, 290] on icon at bounding box center [409, 299] width 13 height 13
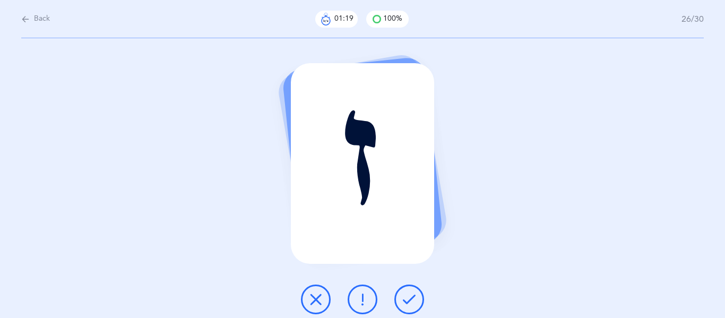
click at [410, 290] on icon at bounding box center [409, 299] width 13 height 13
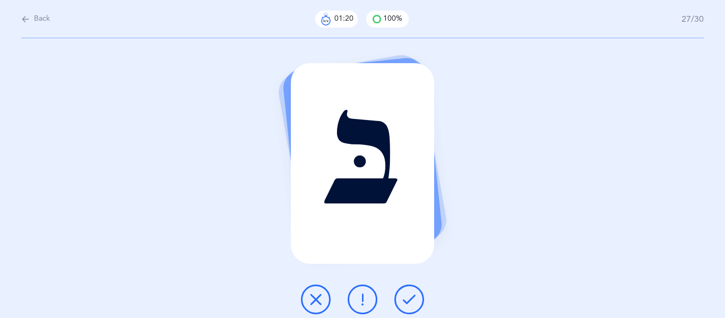
click at [410, 290] on icon at bounding box center [409, 299] width 13 height 13
click at [411, 290] on icon at bounding box center [409, 299] width 13 height 13
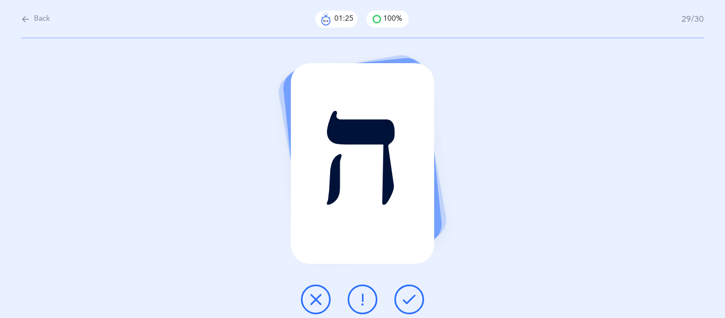
click at [409, 290] on icon at bounding box center [409, 299] width 13 height 13
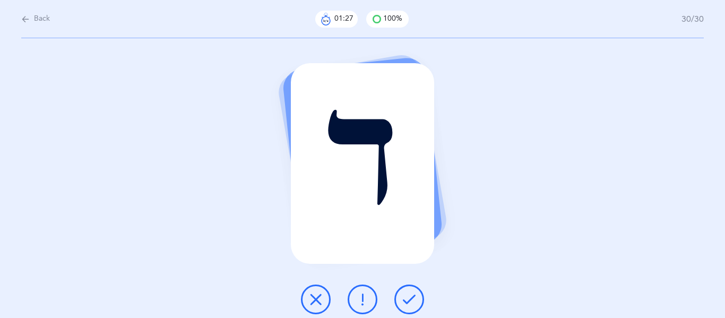
click at [409, 290] on icon at bounding box center [409, 299] width 13 height 13
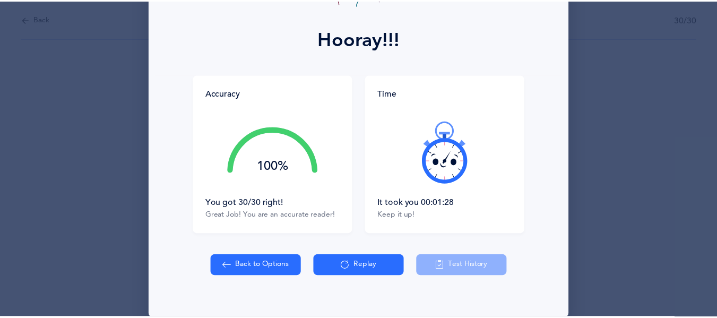
scroll to position [149, 0]
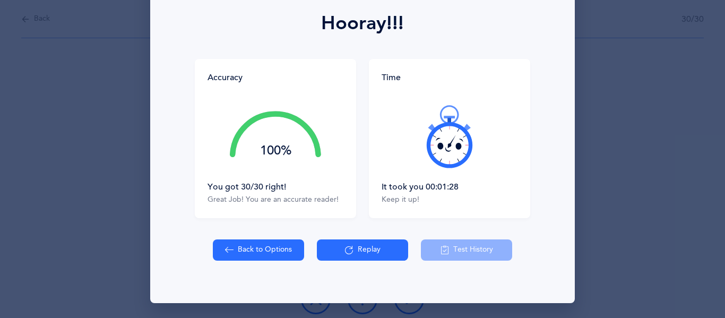
click at [267, 249] on button "Back to Options" at bounding box center [258, 249] width 91 height 21
select select "8"
select select "single"
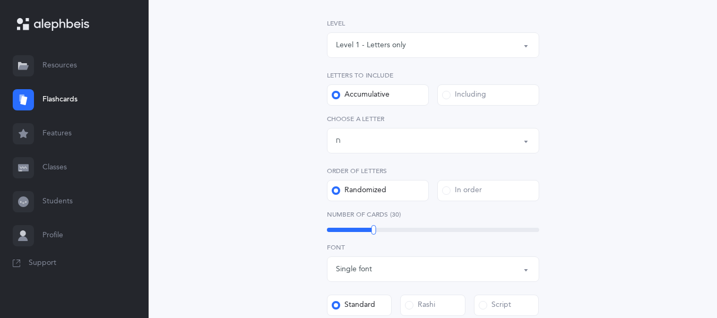
scroll to position [154, 0]
click at [367, 145] on div "Letters up until: ח" at bounding box center [433, 139] width 194 height 18
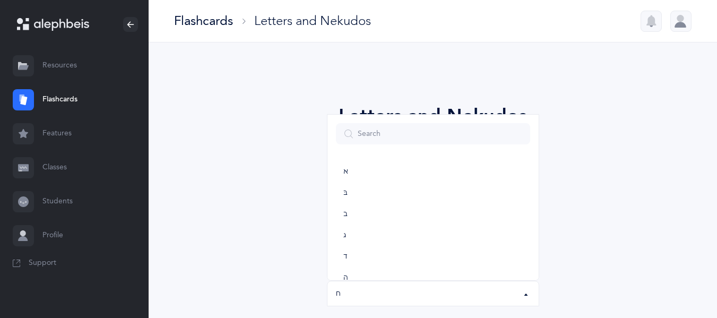
scroll to position [111, 0]
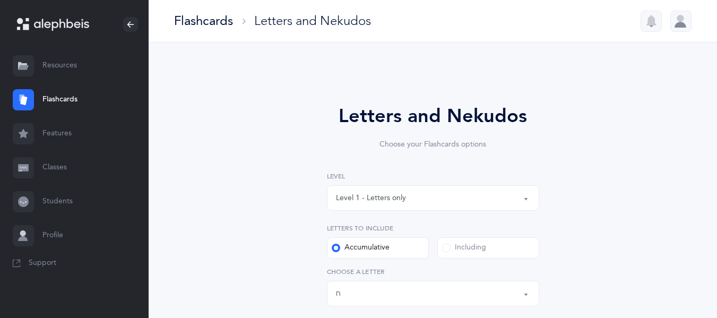
click at [481, 247] on div "Including" at bounding box center [464, 247] width 44 height 11
click at [0, 0] on input "Including" at bounding box center [0, 0] width 0 height 0
select select "5"
click at [355, 290] on div "Letters: ה , ח" at bounding box center [433, 293] width 194 height 18
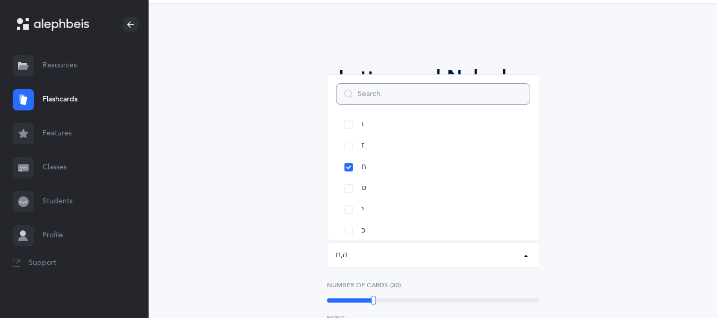
scroll to position [156, 0]
click at [393, 188] on link "ט" at bounding box center [433, 187] width 194 height 21
click at [389, 170] on link "ח" at bounding box center [433, 166] width 194 height 21
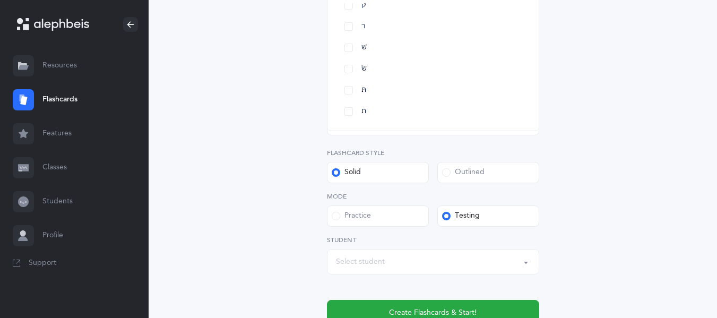
scroll to position [434, 0]
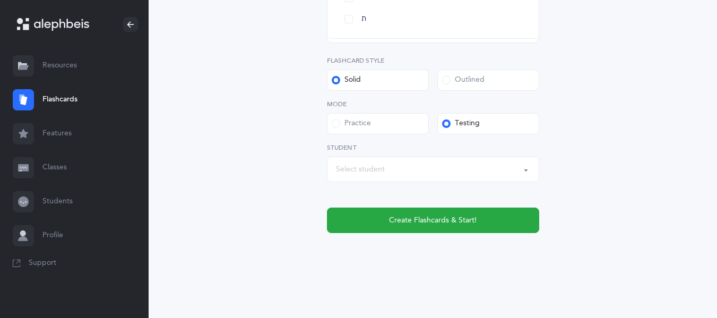
click at [386, 123] on label "Practice" at bounding box center [378, 123] width 102 height 21
click at [0, 0] on input "Practice" at bounding box center [0, 0] width 0 height 0
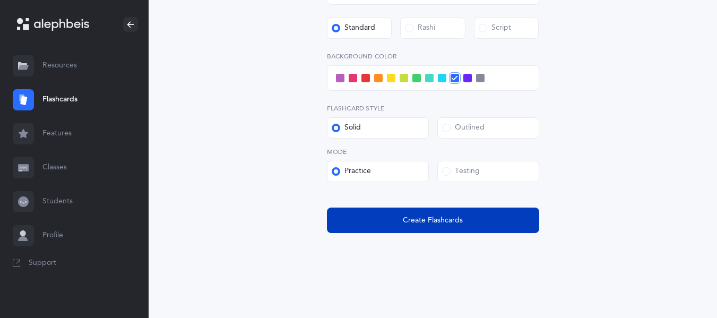
click at [382, 216] on button "Create Flashcards" at bounding box center [433, 219] width 212 height 25
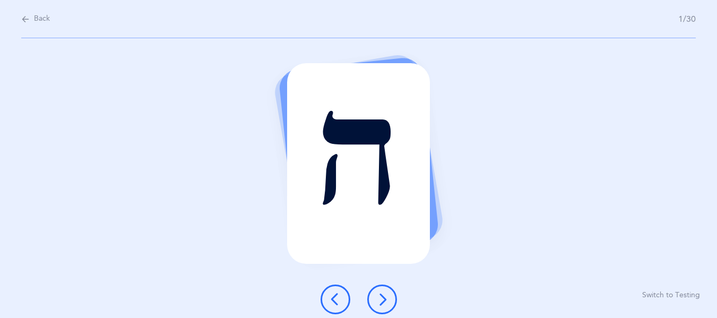
scroll to position [0, 0]
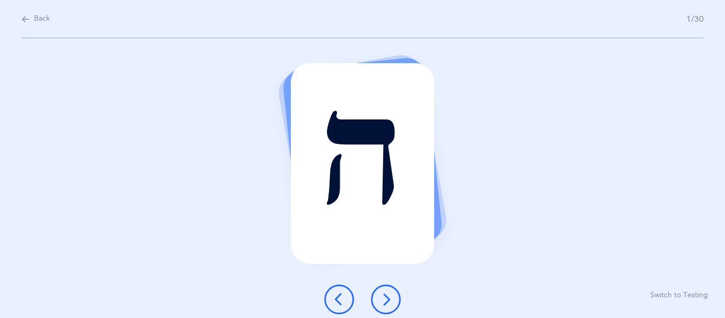
click at [395, 272] on div "ה Switch to Testing" at bounding box center [362, 178] width 725 height 280
click at [39, 27] on div "Back 1/30" at bounding box center [362, 19] width 682 height 38
click at [33, 22] on button "Back" at bounding box center [35, 19] width 29 height 12
select select "5"
select select "single"
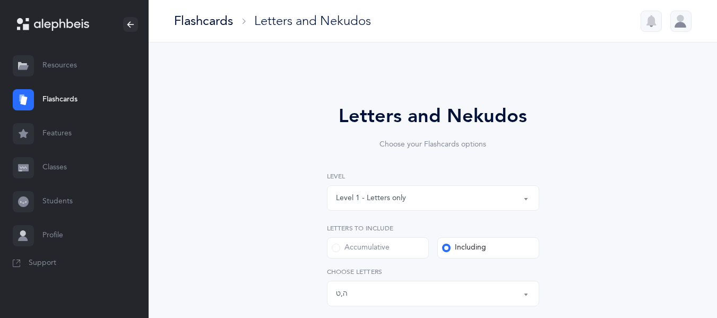
scroll to position [4, 0]
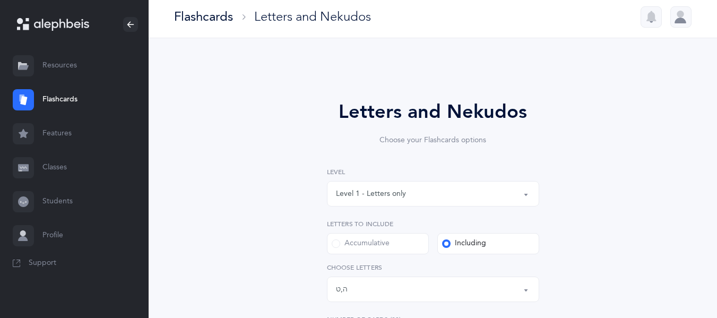
click at [377, 290] on div "Letters: ה , ט" at bounding box center [433, 289] width 194 height 18
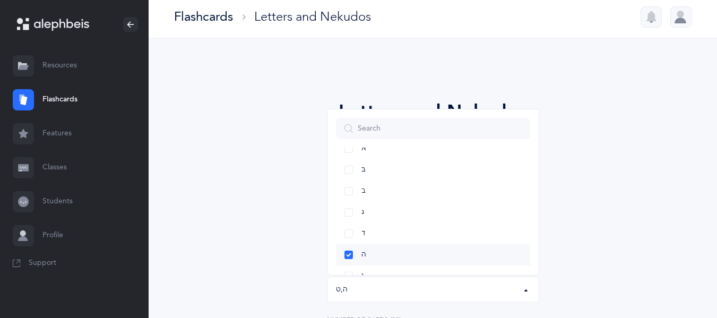
click at [367, 250] on link "ה" at bounding box center [433, 254] width 194 height 21
select select "9"
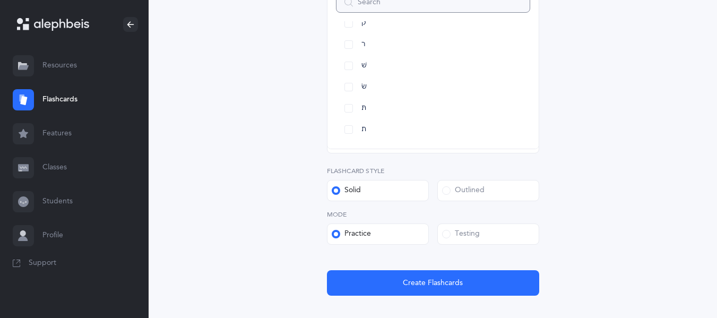
scroll to position [386, 0]
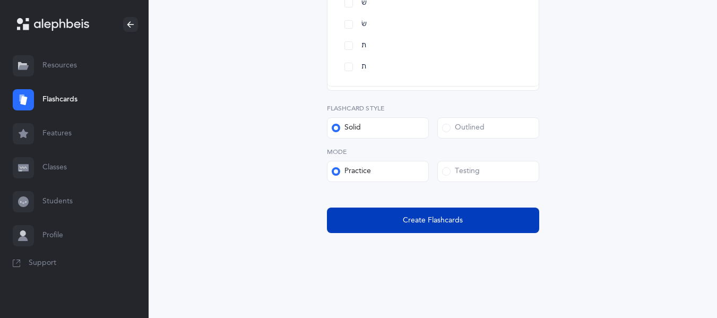
click at [484, 208] on button "Create Flashcards" at bounding box center [433, 219] width 212 height 25
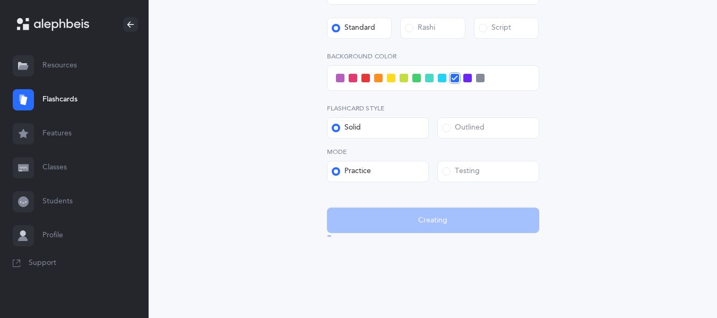
scroll to position [0, 0]
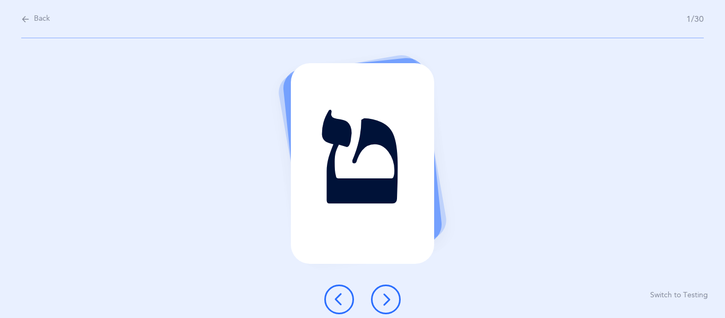
click at [39, 23] on span "Back" at bounding box center [42, 19] width 16 height 11
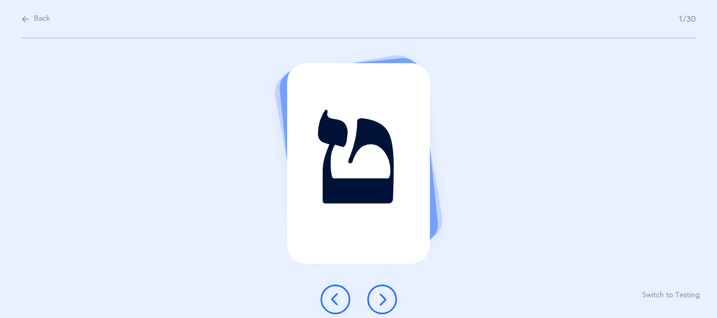
select select "9"
select select "single"
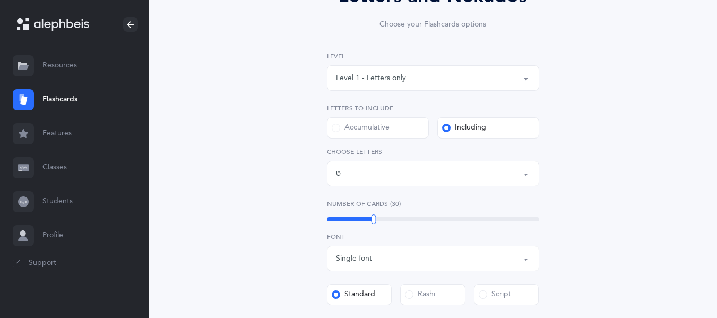
scroll to position [130, 0]
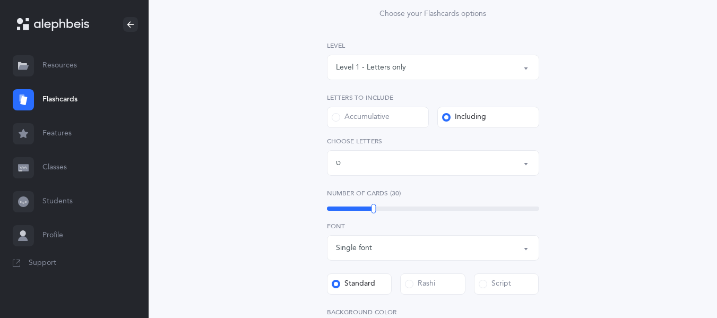
click at [381, 174] on button "Letters: ט" at bounding box center [433, 162] width 212 height 25
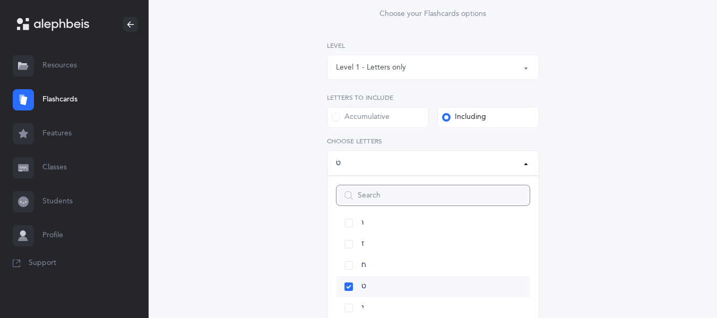
scroll to position [159, 0]
click at [380, 290] on link "י" at bounding box center [433, 308] width 194 height 21
click at [573, 189] on div "Letters and Nekudos Choose your Flashcards options Level 1 - Letters only Level…" at bounding box center [433, 236] width 484 height 589
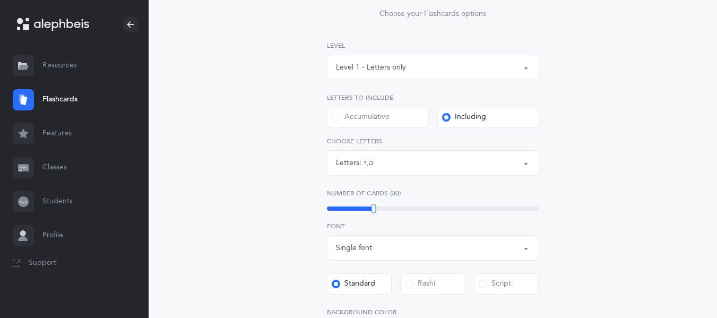
scroll to position [386, 0]
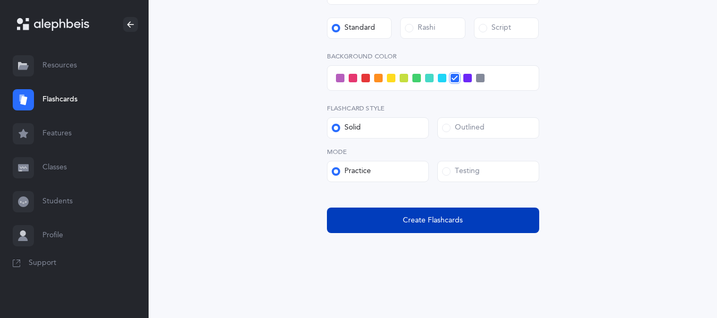
click at [478, 228] on button "Create Flashcards" at bounding box center [433, 219] width 212 height 25
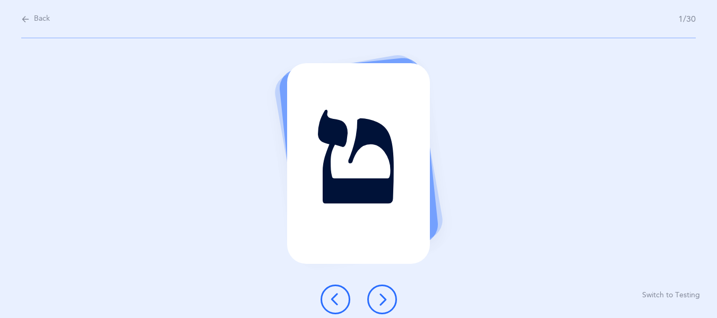
scroll to position [0, 0]
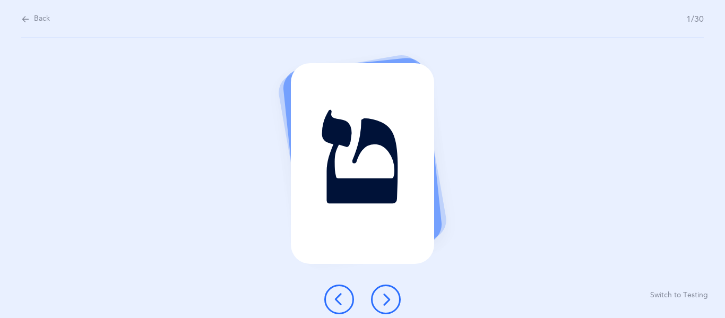
click at [394, 290] on button at bounding box center [386, 299] width 30 height 30
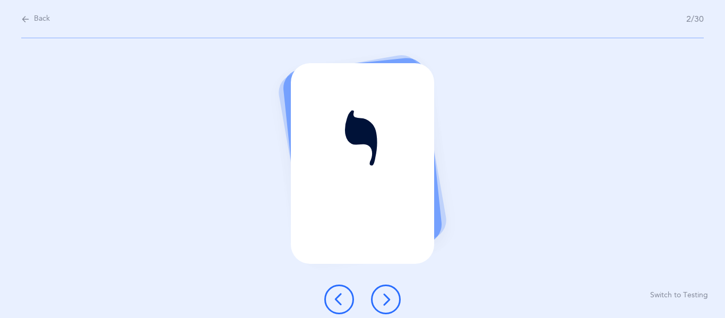
click at [38, 26] on div "Back 2/30" at bounding box center [362, 19] width 682 height 38
click at [37, 17] on span "Back" at bounding box center [42, 19] width 16 height 11
select select "9"
select select "single"
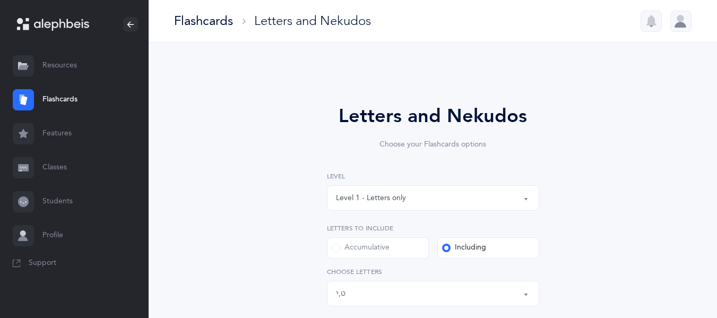
scroll to position [85, 0]
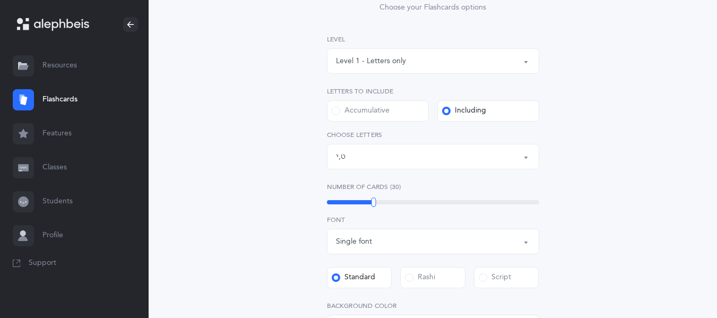
click at [400, 162] on div "Letters: ט , י" at bounding box center [433, 156] width 194 height 18
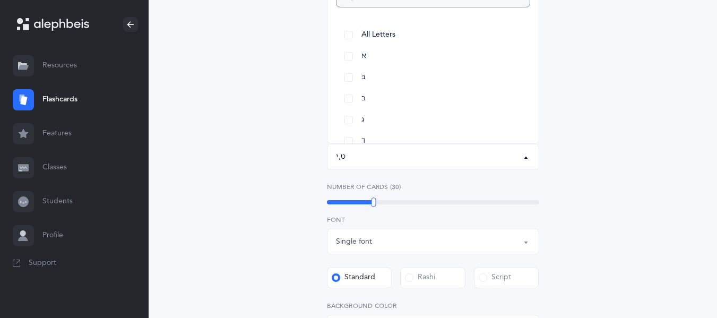
scroll to position [123, 0]
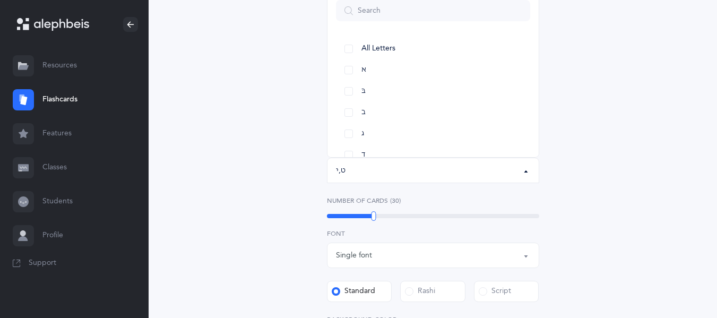
click at [611, 190] on div "Letters and Nekudos Choose your Flashcards options Level 1 - Letters only Level…" at bounding box center [433, 243] width 484 height 589
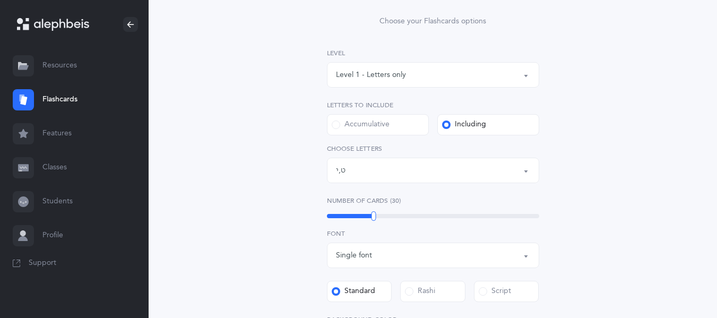
click at [399, 133] on label "Accumulative" at bounding box center [378, 124] width 102 height 21
click at [0, 0] on input "Accumulative" at bounding box center [0, 0] width 0 height 0
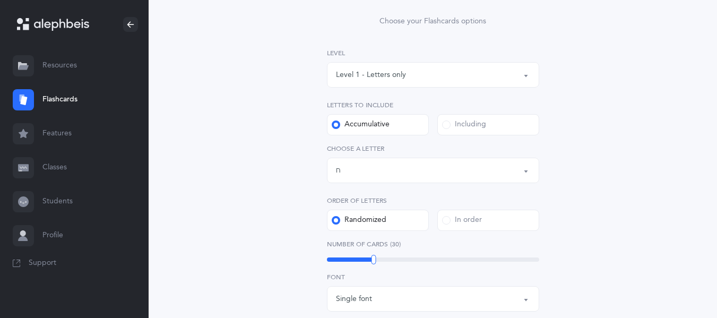
click at [414, 171] on div "Letters up until: ח" at bounding box center [433, 170] width 194 height 18
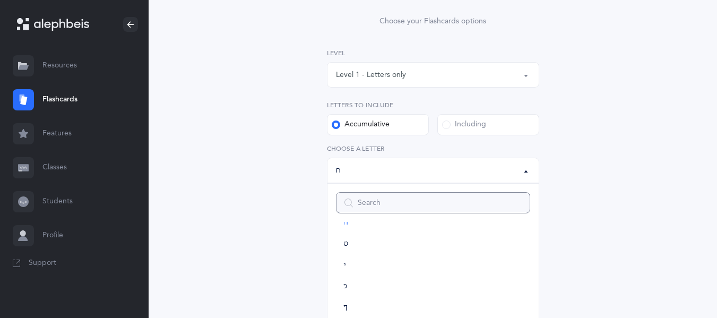
scroll to position [188, 0]
click at [476, 264] on link "י" at bounding box center [433, 265] width 194 height 21
select select "10"
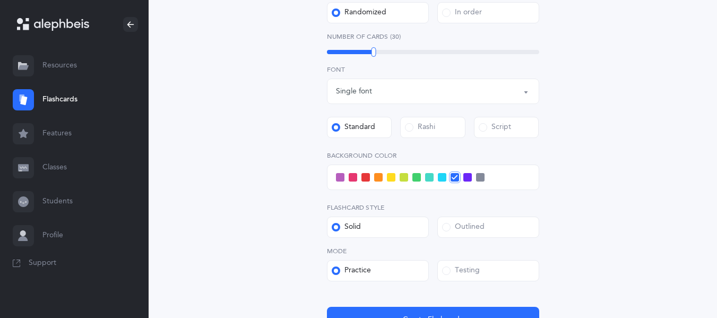
scroll to position [430, 0]
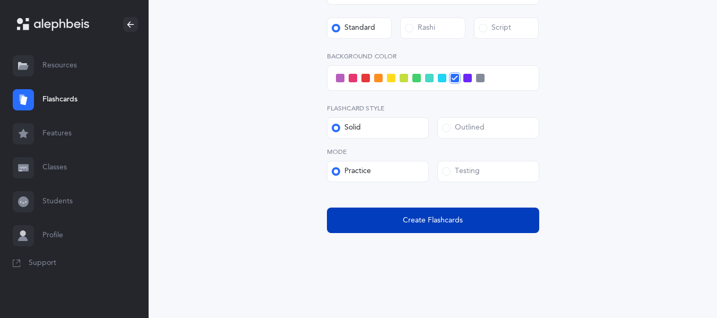
click at [430, 224] on span "Create Flashcards" at bounding box center [433, 220] width 60 height 11
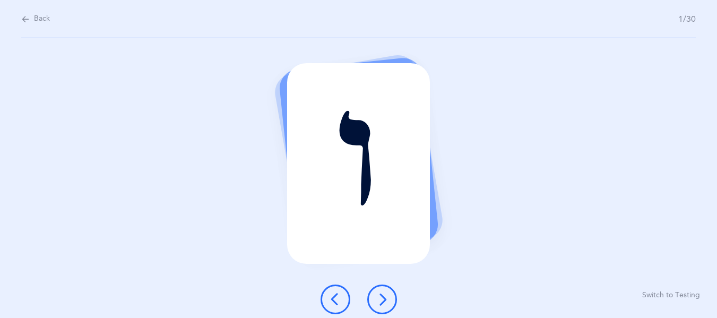
scroll to position [0, 0]
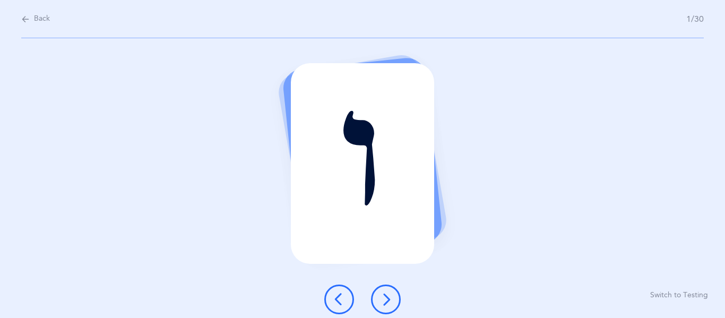
click at [387, 290] on icon at bounding box center [385, 299] width 13 height 13
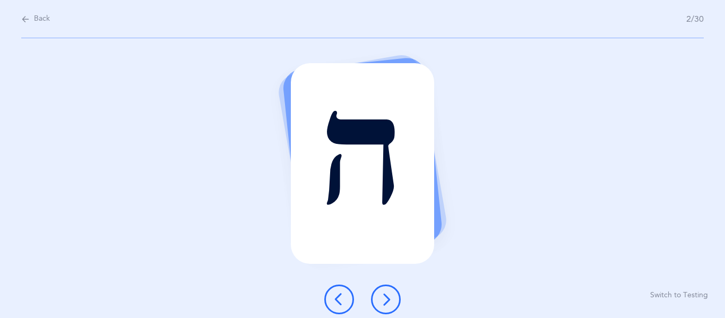
click at [387, 290] on icon at bounding box center [385, 299] width 13 height 13
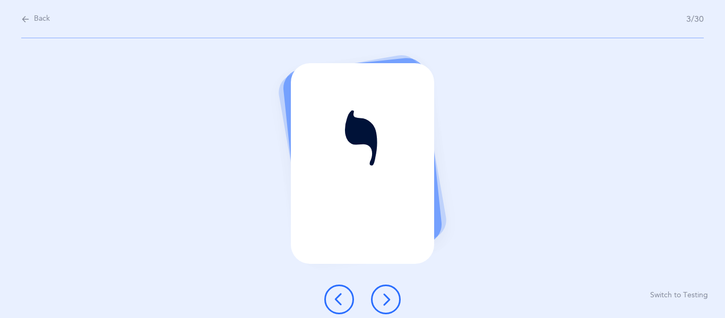
click at [387, 290] on icon at bounding box center [385, 299] width 13 height 13
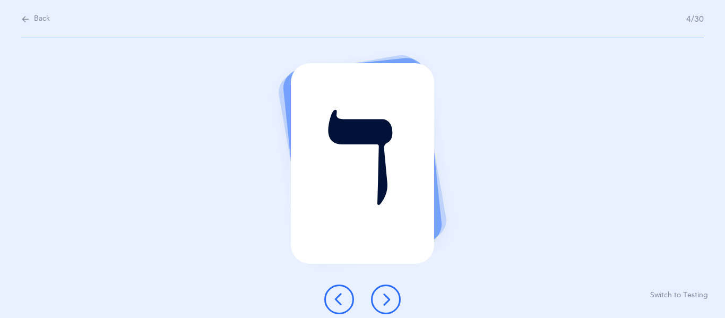
click at [387, 290] on icon at bounding box center [385, 299] width 13 height 13
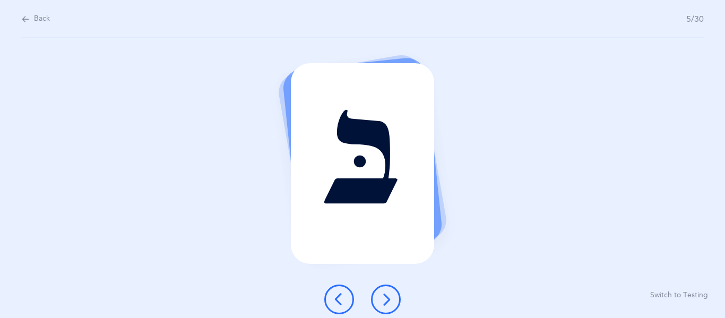
click at [343, 290] on icon at bounding box center [339, 299] width 13 height 13
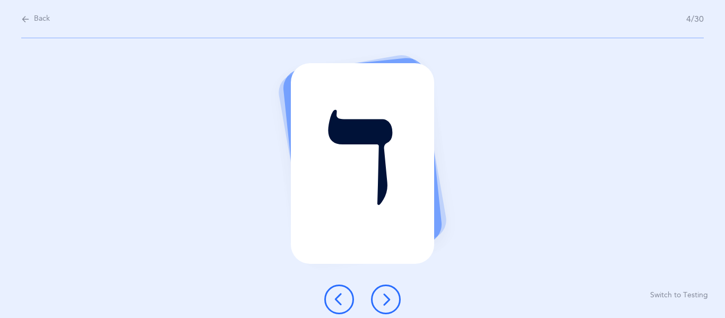
click at [376, 290] on button at bounding box center [386, 299] width 30 height 30
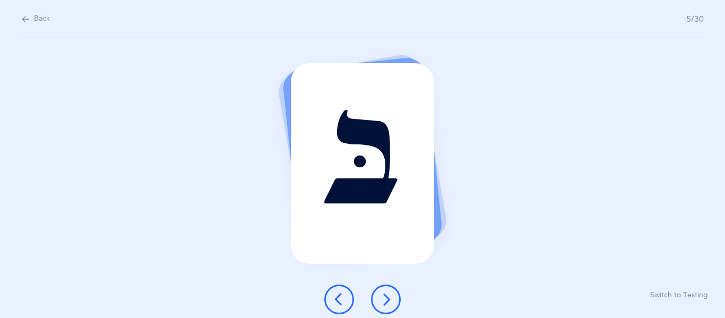
click at [376, 290] on button at bounding box center [386, 299] width 30 height 30
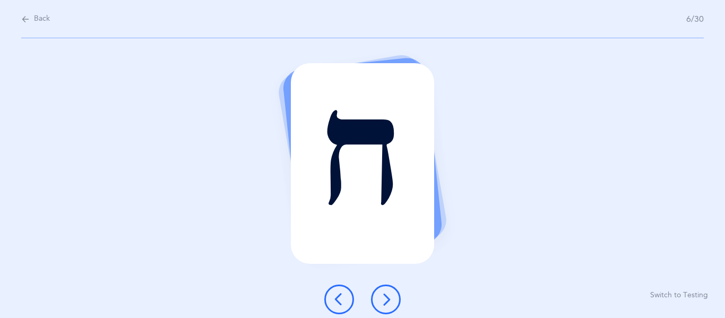
click at [389, 290] on icon at bounding box center [385, 299] width 13 height 13
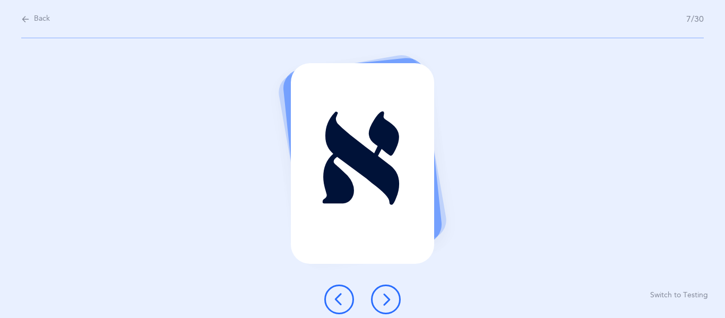
click at [389, 290] on button at bounding box center [386, 299] width 30 height 30
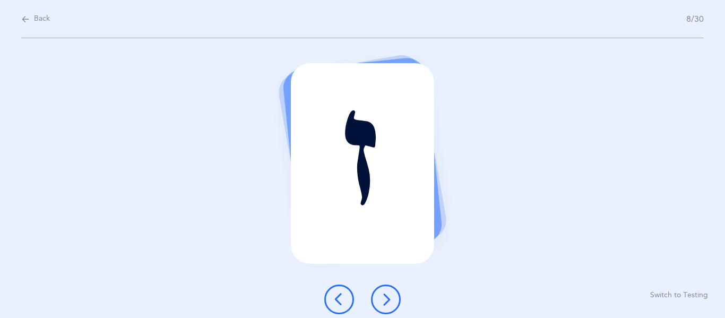
click at [387, 290] on icon at bounding box center [385, 299] width 13 height 13
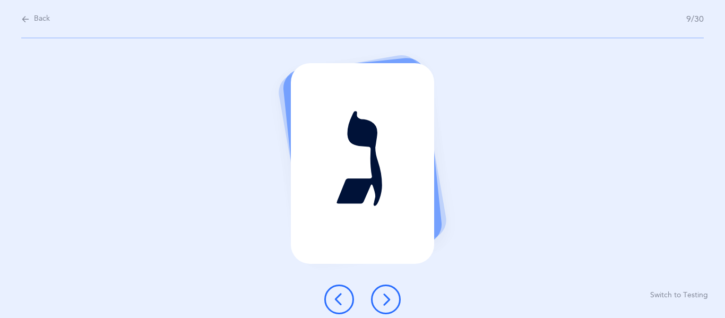
click at [387, 290] on icon at bounding box center [385, 299] width 13 height 13
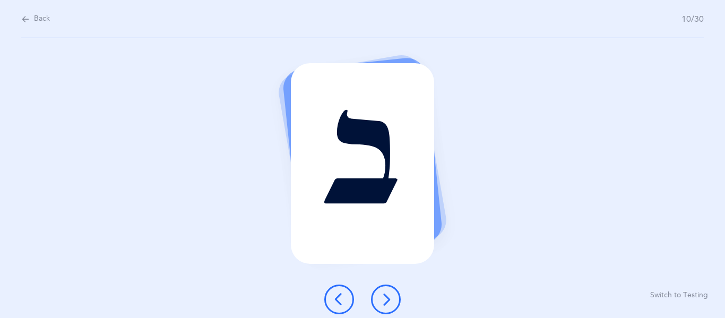
click at [387, 290] on icon at bounding box center [385, 299] width 13 height 13
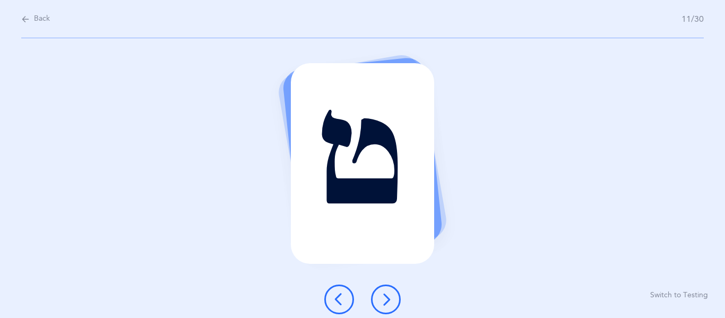
click at [387, 290] on icon at bounding box center [385, 299] width 13 height 13
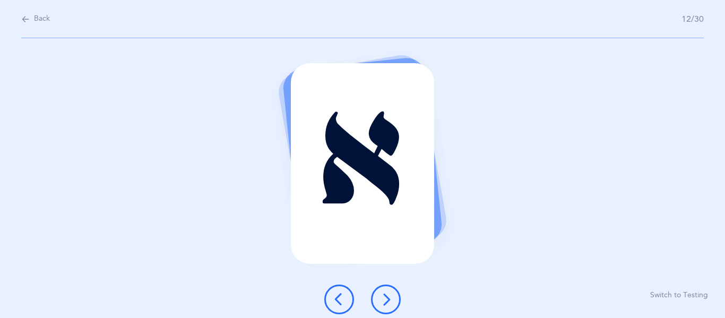
click at [387, 290] on icon at bounding box center [385, 299] width 13 height 13
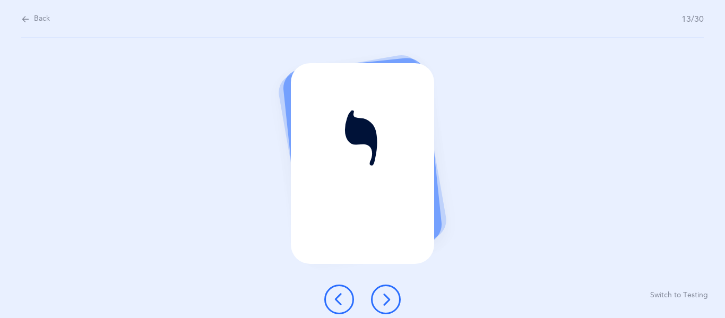
click at [388, 290] on icon at bounding box center [385, 299] width 13 height 13
click at [389, 290] on icon at bounding box center [385, 299] width 13 height 13
click at [390, 290] on icon at bounding box center [385, 299] width 13 height 13
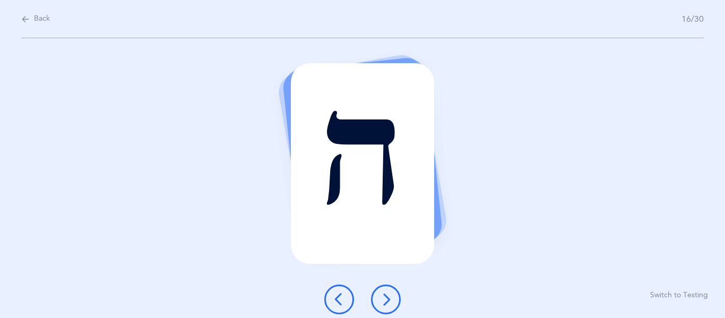
click at [390, 290] on icon at bounding box center [385, 299] width 13 height 13
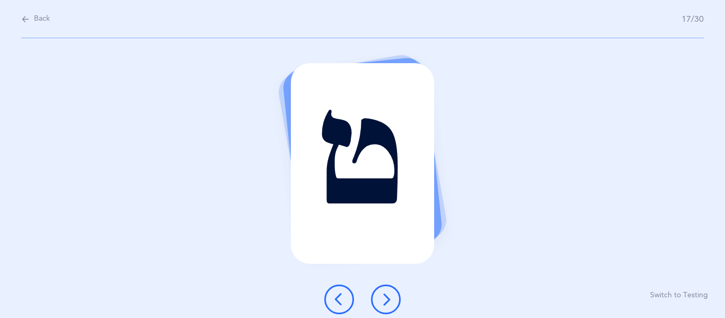
click at [388, 290] on icon at bounding box center [385, 299] width 13 height 13
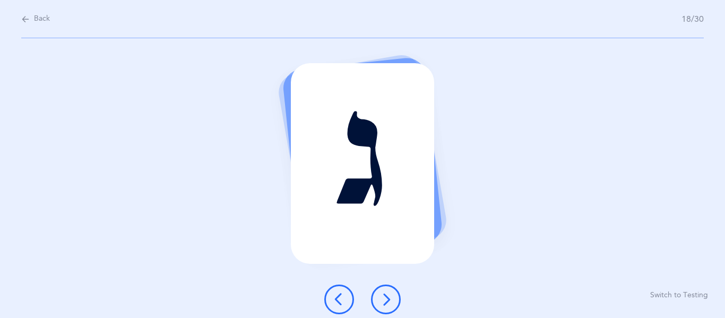
click at [393, 290] on button at bounding box center [386, 299] width 30 height 30
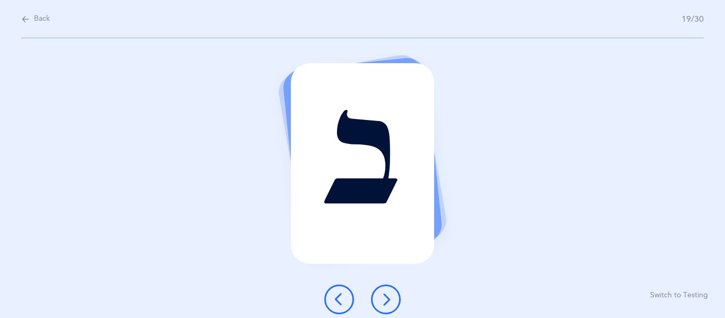
click at [395, 290] on button at bounding box center [386, 299] width 30 height 30
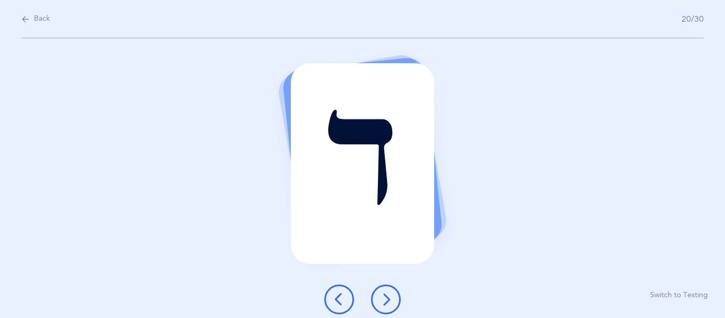
click at [396, 290] on div at bounding box center [362, 299] width 93 height 30
click at [388, 290] on icon at bounding box center [385, 299] width 13 height 13
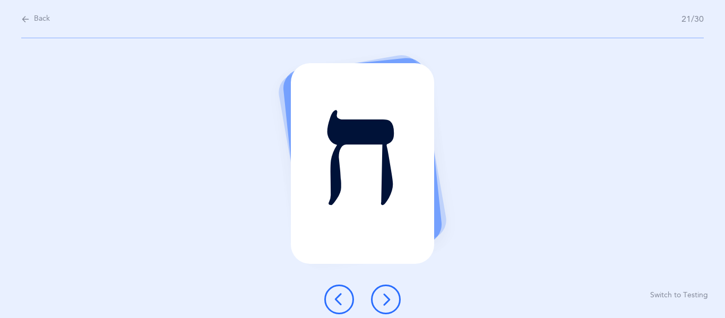
click at [390, 290] on button at bounding box center [386, 299] width 30 height 30
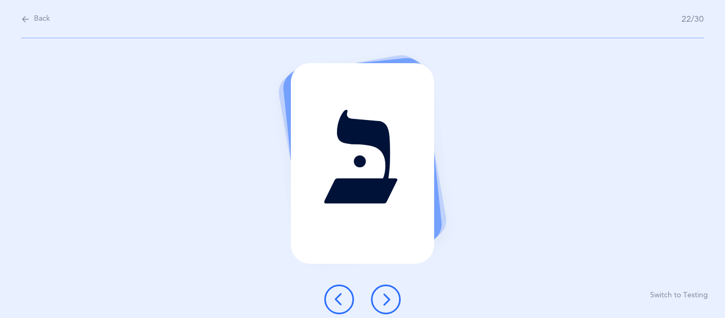
click at [390, 290] on button at bounding box center [386, 299] width 30 height 30
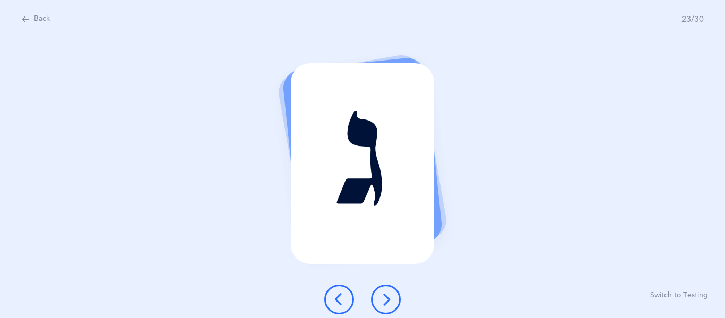
click at [390, 290] on button at bounding box center [386, 299] width 30 height 30
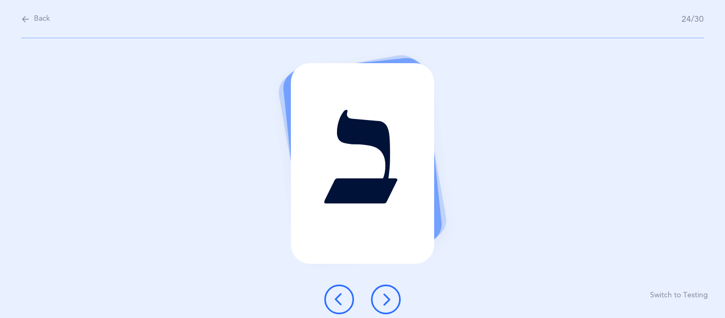
click at [394, 290] on button at bounding box center [386, 299] width 30 height 30
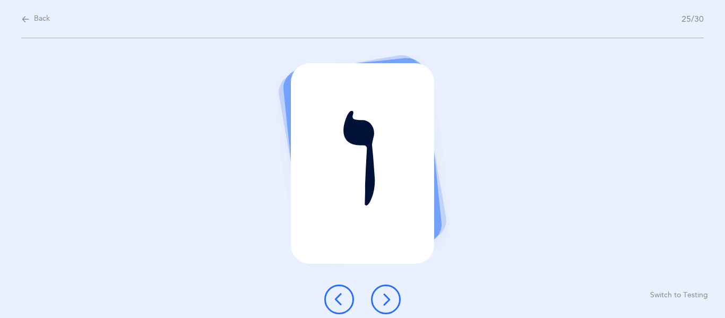
click at [391, 290] on icon at bounding box center [385, 299] width 13 height 13
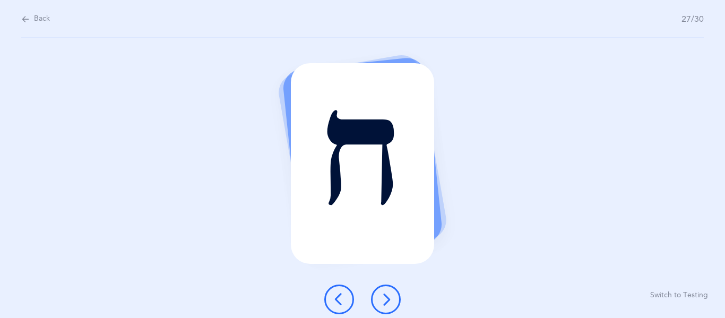
click at [391, 290] on icon at bounding box center [385, 299] width 13 height 13
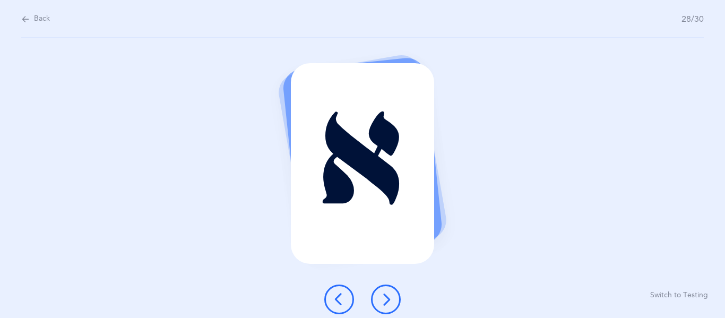
click at [391, 290] on icon at bounding box center [385, 299] width 13 height 13
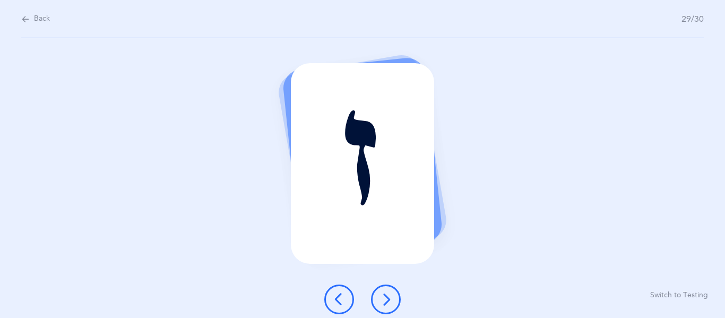
click at [391, 290] on icon at bounding box center [385, 299] width 13 height 13
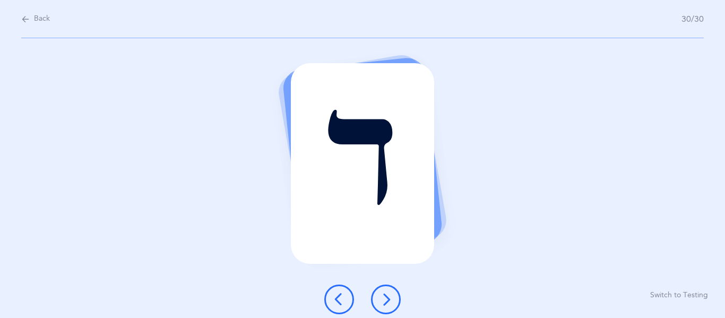
click at [391, 290] on icon at bounding box center [385, 299] width 13 height 13
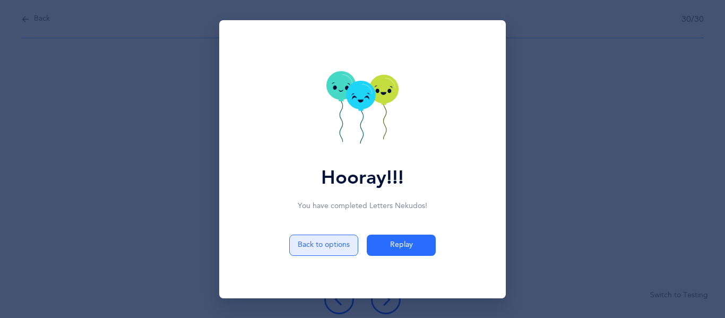
click at [334, 247] on button "Back to options" at bounding box center [323, 244] width 69 height 21
select select "10"
select select "single"
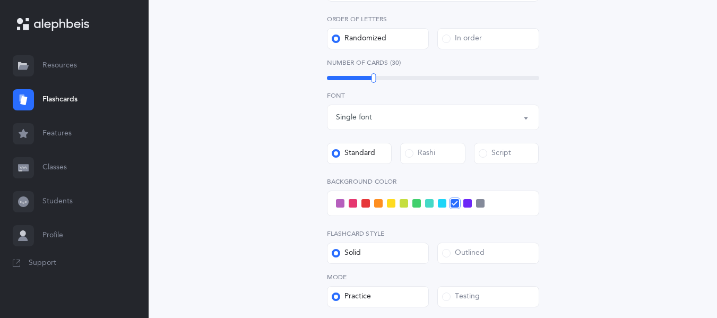
scroll to position [430, 0]
